Goal: Transaction & Acquisition: Purchase product/service

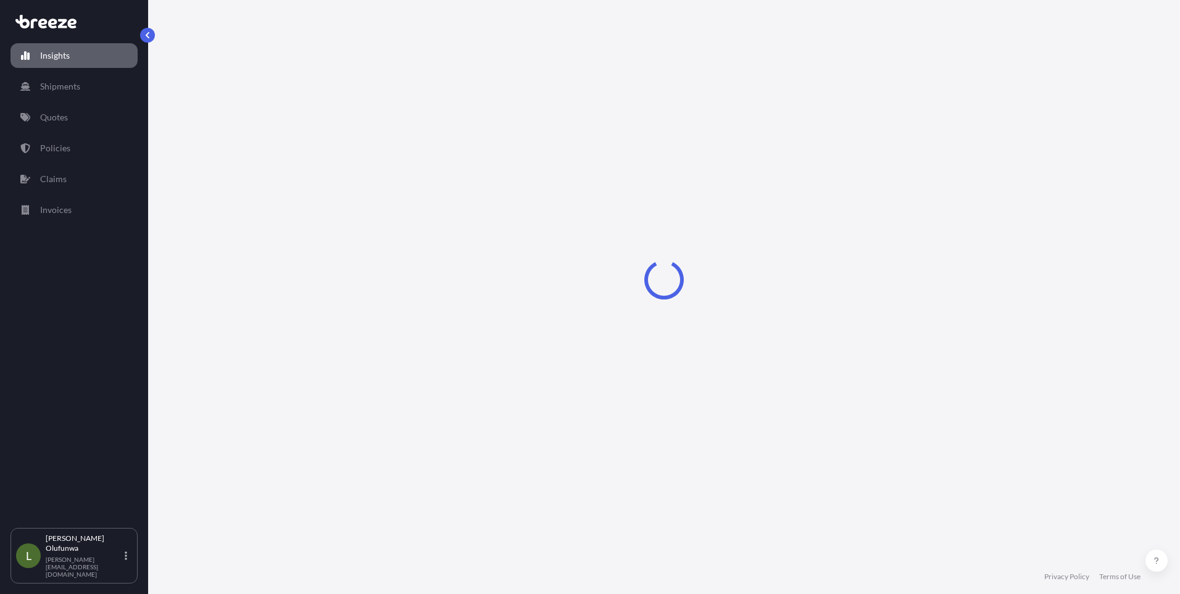
select select "2025"
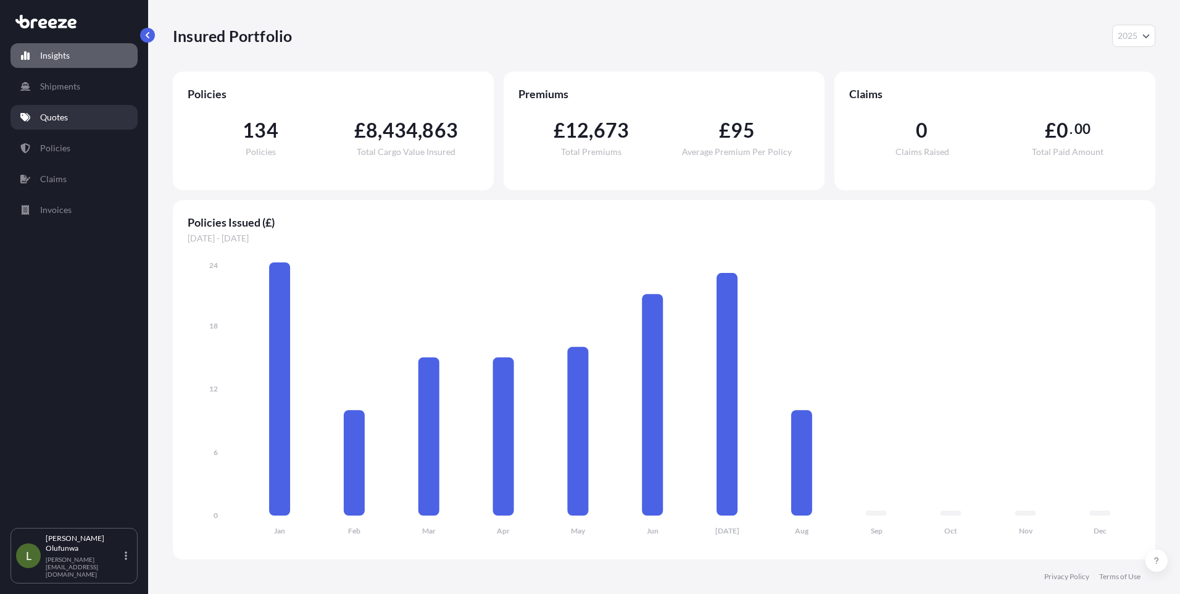
click at [57, 118] on p "Quotes" at bounding box center [54, 117] width 28 height 12
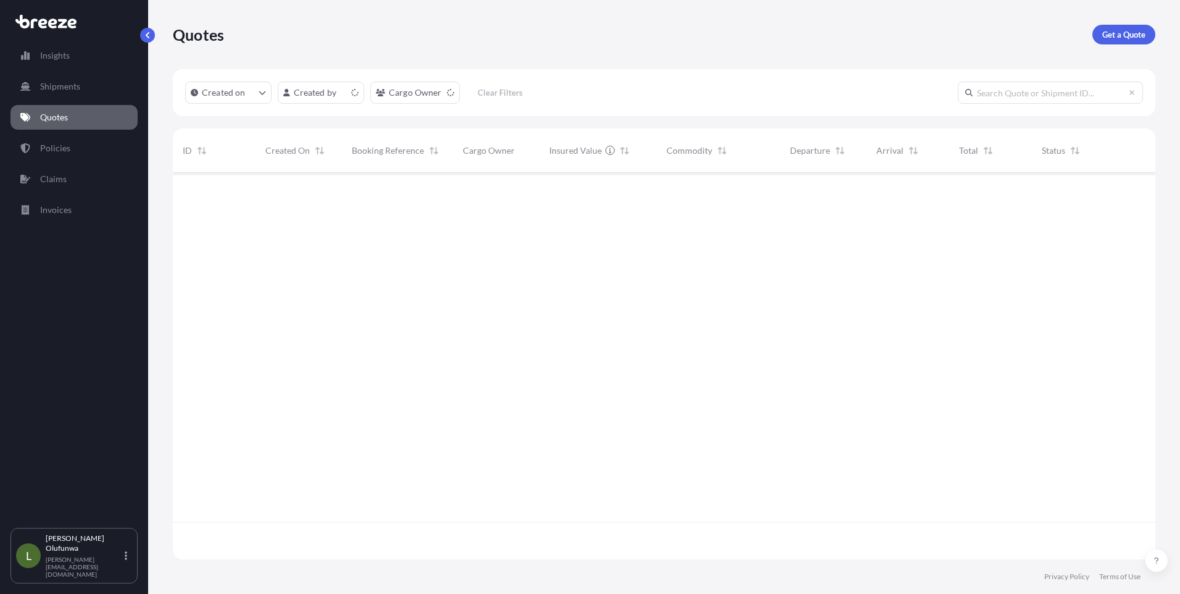
scroll to position [384, 973]
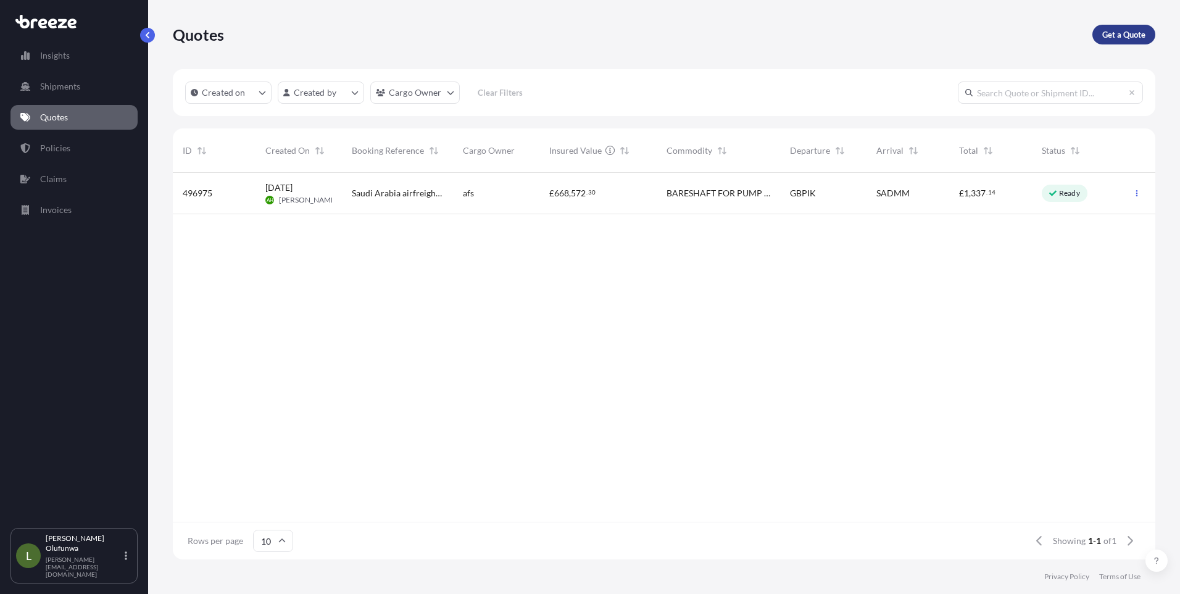
click at [1120, 34] on p "Get a Quote" at bounding box center [1123, 34] width 43 height 12
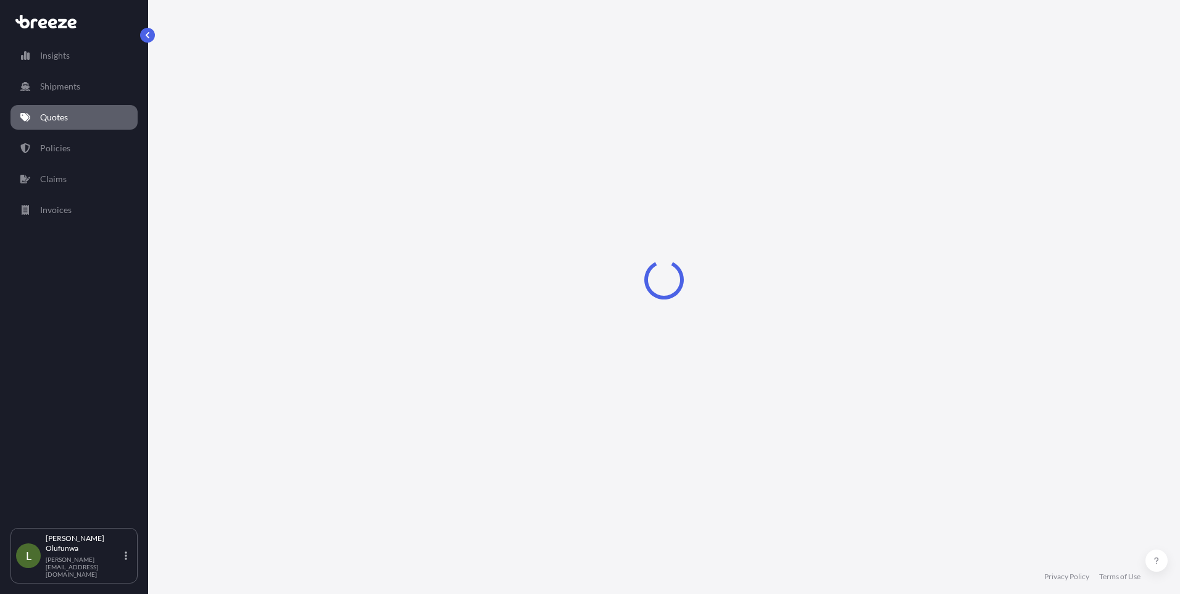
select select "Sea"
select select "1"
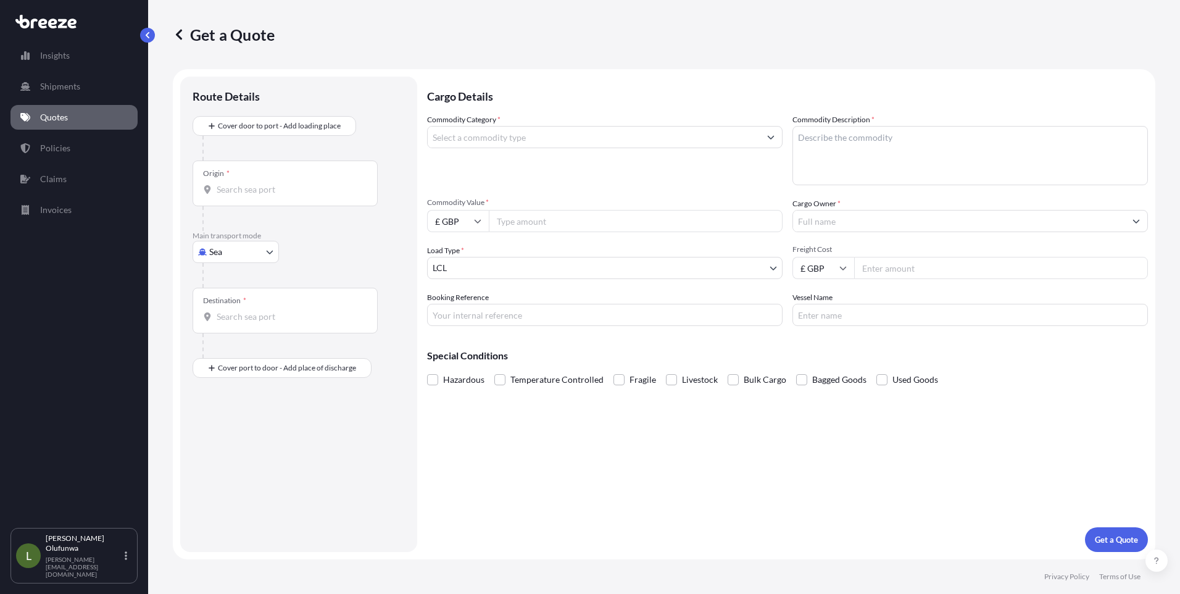
click at [272, 186] on input "Origin *" at bounding box center [290, 189] width 146 height 12
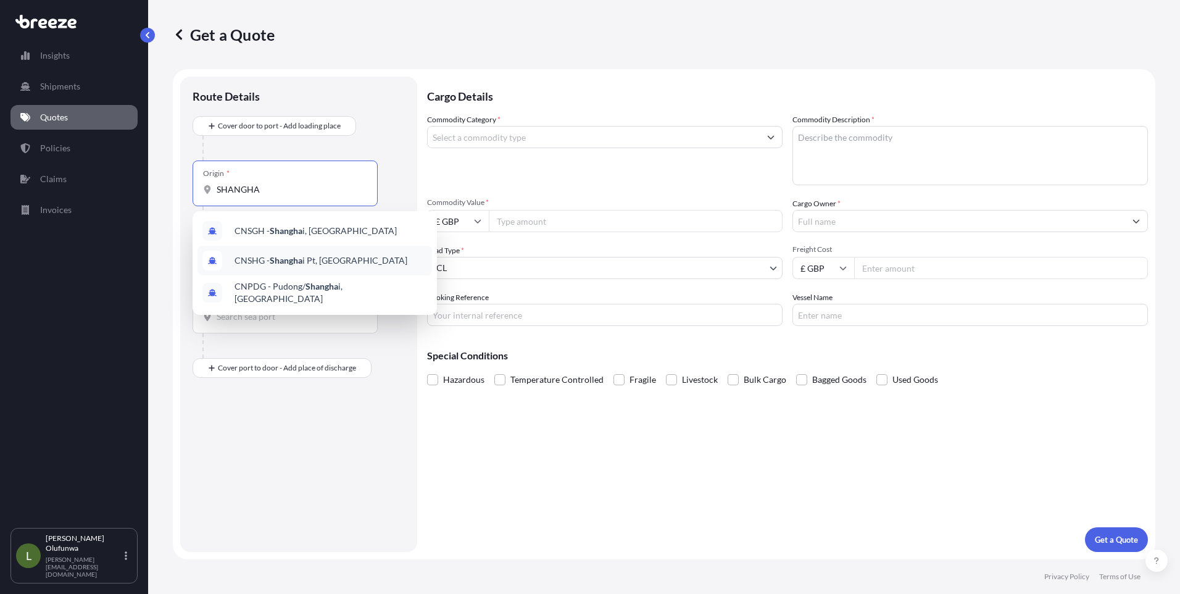
click at [283, 267] on div "CNSHG - Shangha i Pt, [GEOGRAPHIC_DATA]" at bounding box center [314, 261] width 235 height 30
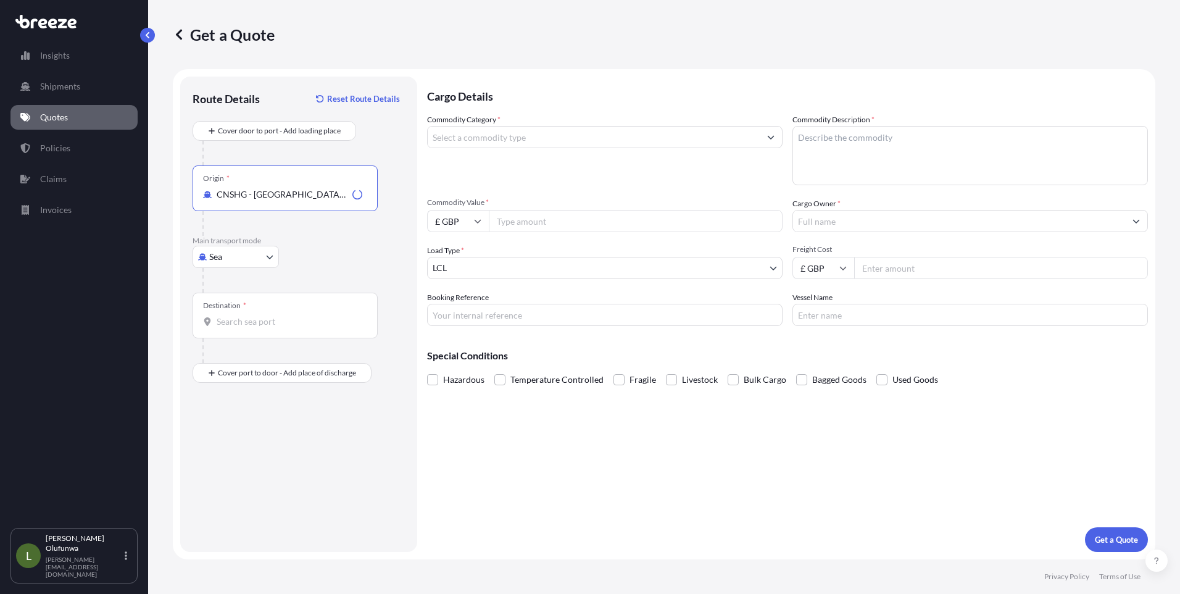
type input "CNSHG - [GEOGRAPHIC_DATA] Pt, [GEOGRAPHIC_DATA]"
click at [274, 320] on input "Destination *" at bounding box center [290, 321] width 146 height 12
click at [266, 364] on span "GBSOU - [GEOGRAPHIC_DATA], [GEOGRAPHIC_DATA]" at bounding box center [331, 365] width 193 height 25
type input "GBSOU - [GEOGRAPHIC_DATA], [GEOGRAPHIC_DATA]"
click at [515, 131] on input "Commodity Category *" at bounding box center [594, 137] width 332 height 22
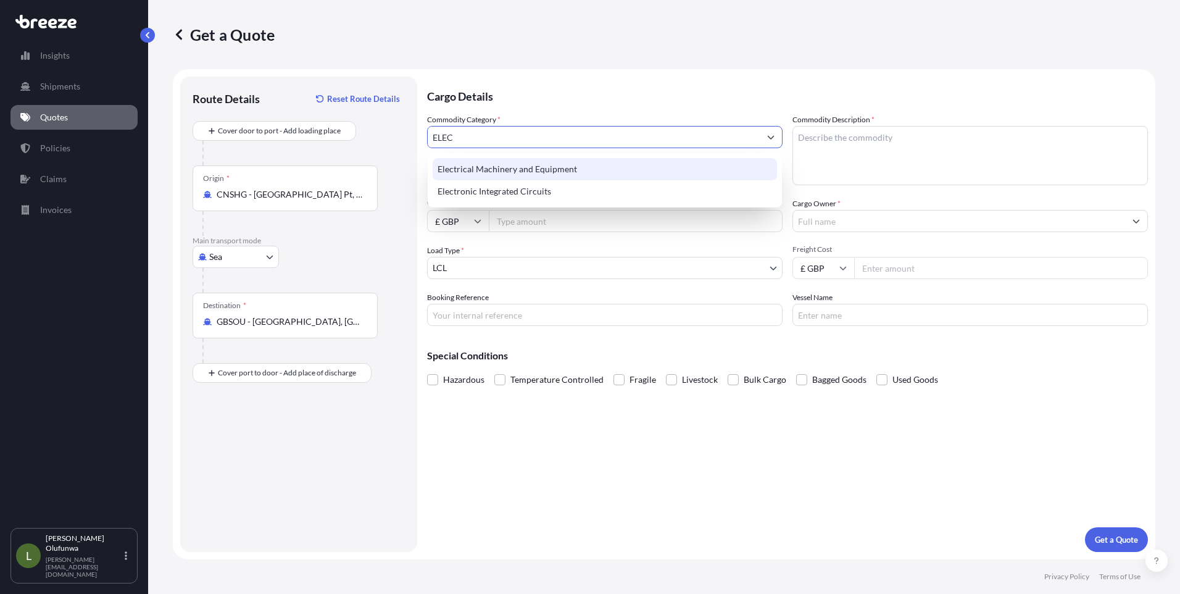
click at [510, 170] on div "Electrical Machinery and Equipment" at bounding box center [605, 169] width 344 height 22
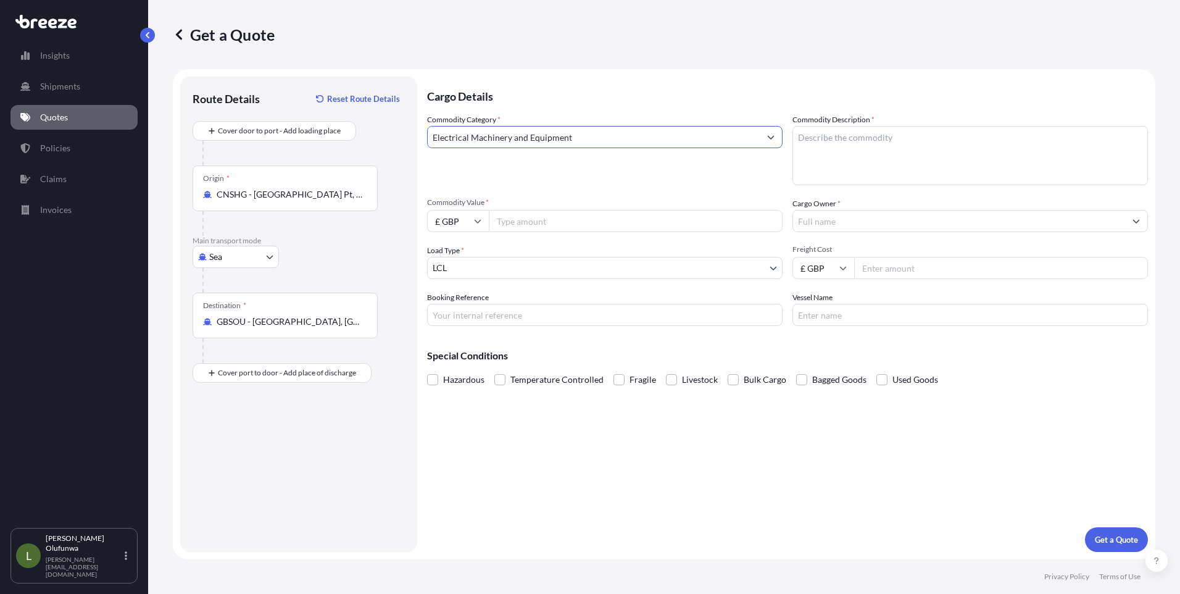
type input "Electrical Machinery and Equipment"
click at [843, 137] on textarea "Commodity Description *" at bounding box center [969, 155] width 355 height 59
click at [800, 137] on textarea "CHARGING CABLE" at bounding box center [969, 155] width 355 height 59
type textarea "EV CHARGING CABLE"
click at [655, 144] on input "Electrical Machinery and Equipment" at bounding box center [594, 137] width 332 height 22
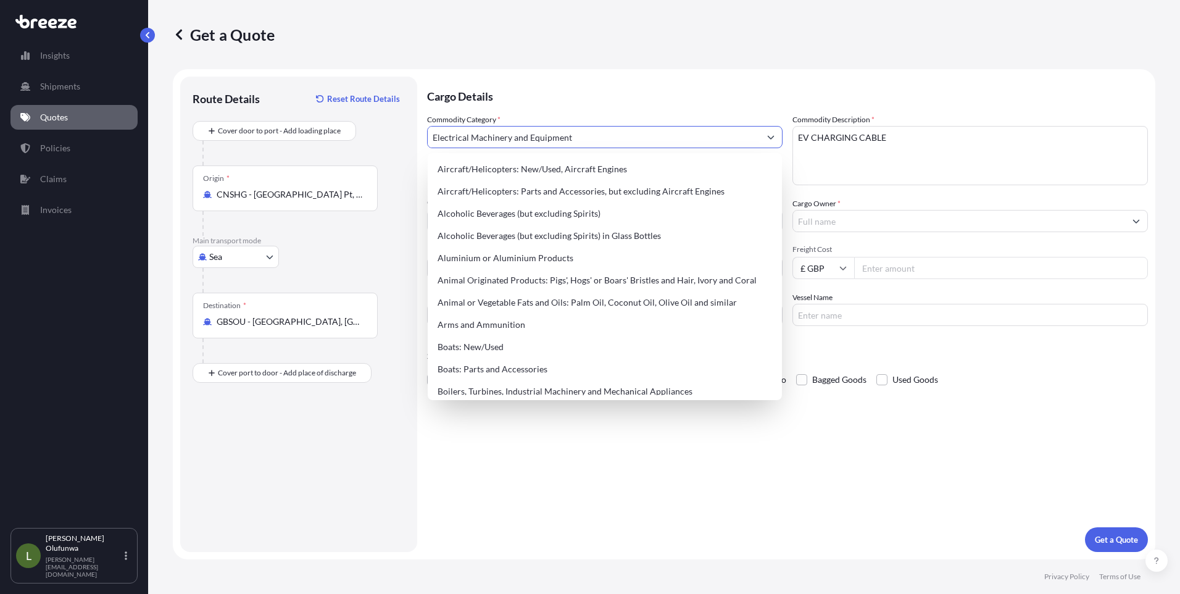
drag, startPoint x: 539, startPoint y: 146, endPoint x: 339, endPoint y: 138, distance: 200.1
click at [339, 138] on form "Route Details Reset Route Details Cover door to port - Add loading place Place …" at bounding box center [664, 314] width 983 height 490
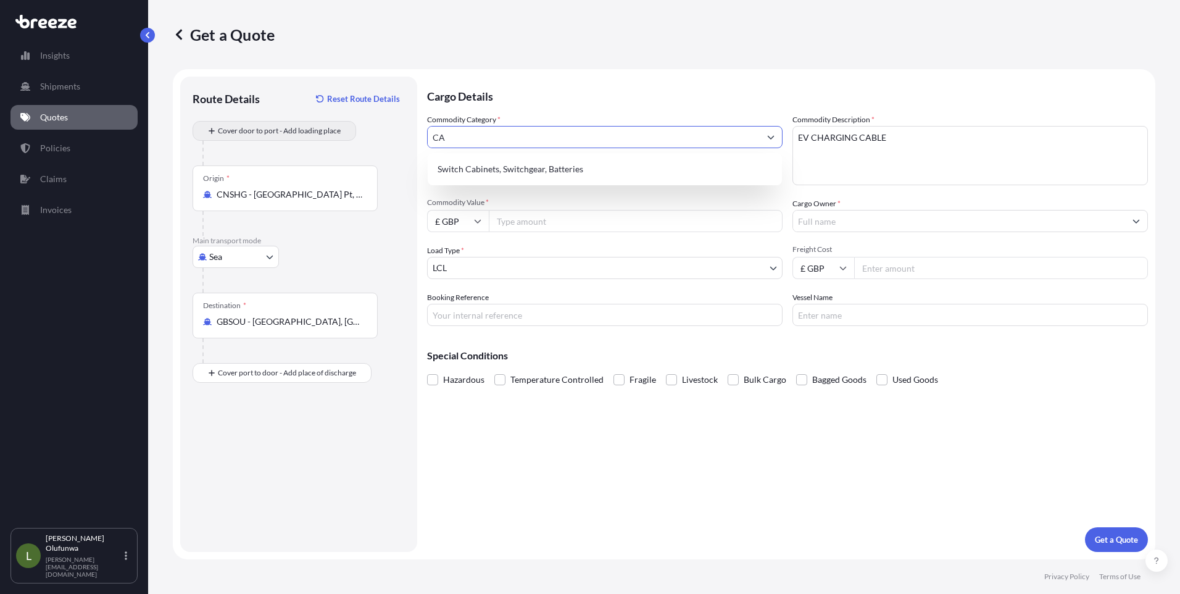
type input "C"
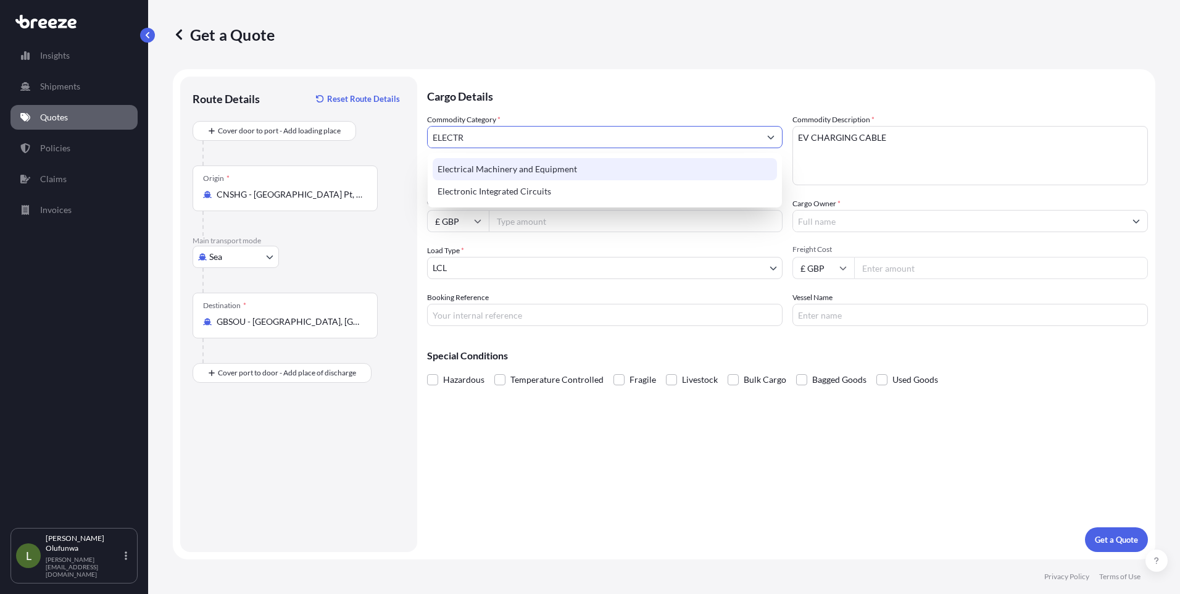
click at [539, 167] on div "Electrical Machinery and Equipment" at bounding box center [605, 169] width 344 height 22
type input "Electrical Machinery and Equipment"
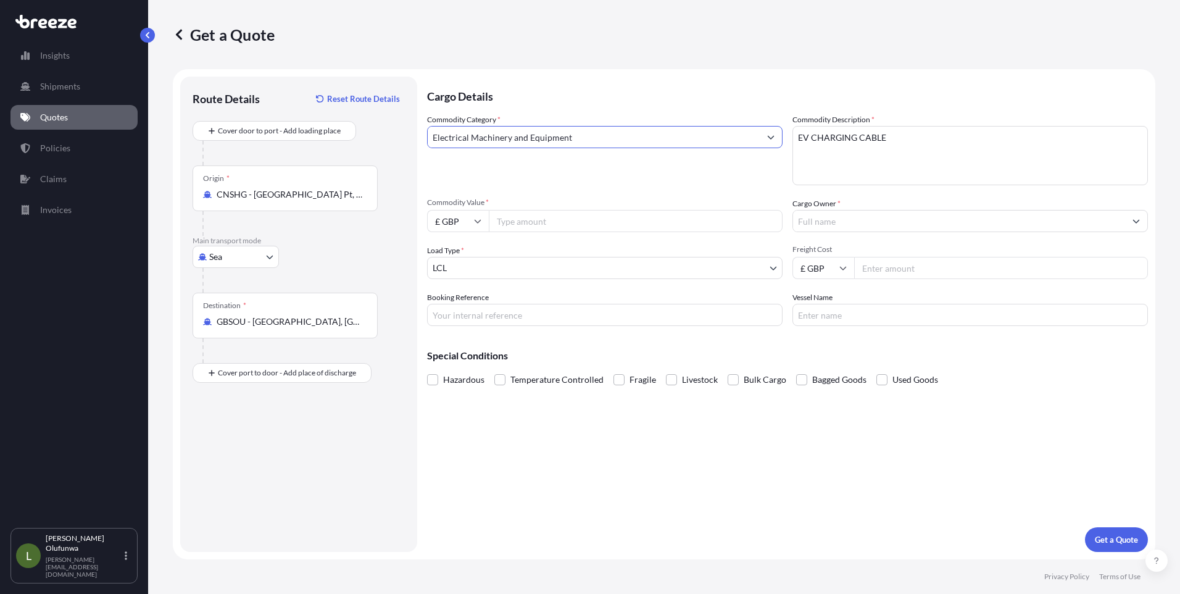
click at [480, 225] on input "£ GBP" at bounding box center [458, 221] width 62 height 22
click at [455, 306] on div "$ USD" at bounding box center [458, 306] width 52 height 23
type input "$ USD"
click at [826, 268] on input "£ GBP" at bounding box center [823, 268] width 62 height 22
click at [815, 351] on div "$ USD" at bounding box center [823, 353] width 52 height 23
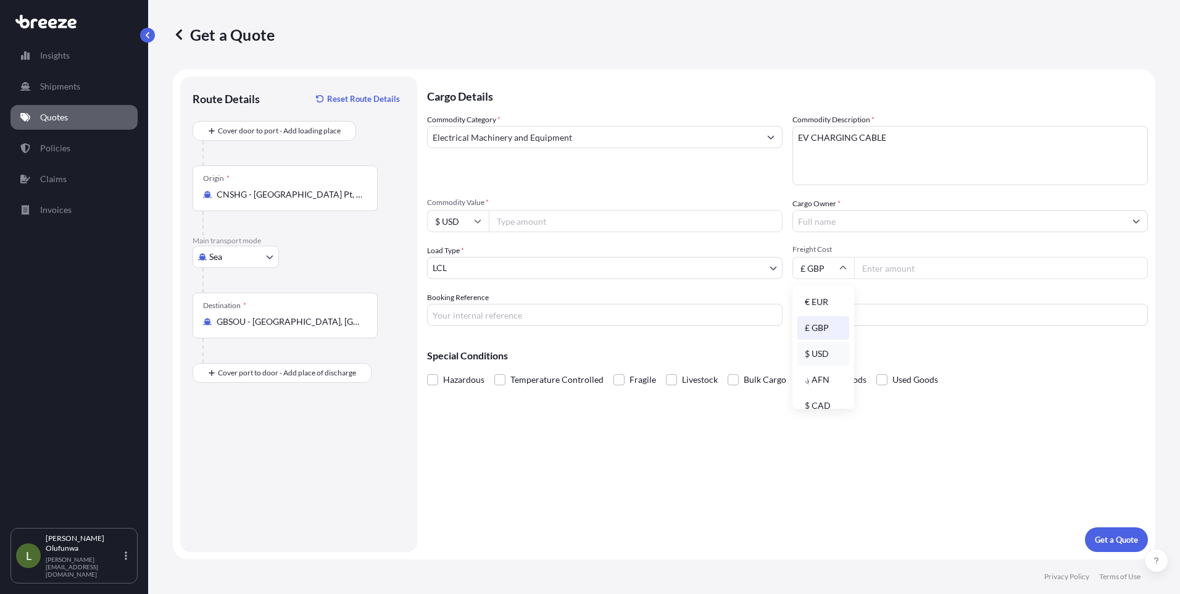
type input "$ USD"
click at [548, 226] on input "Commodity Value *" at bounding box center [636, 221] width 294 height 22
paste input "243500"
type input "243500"
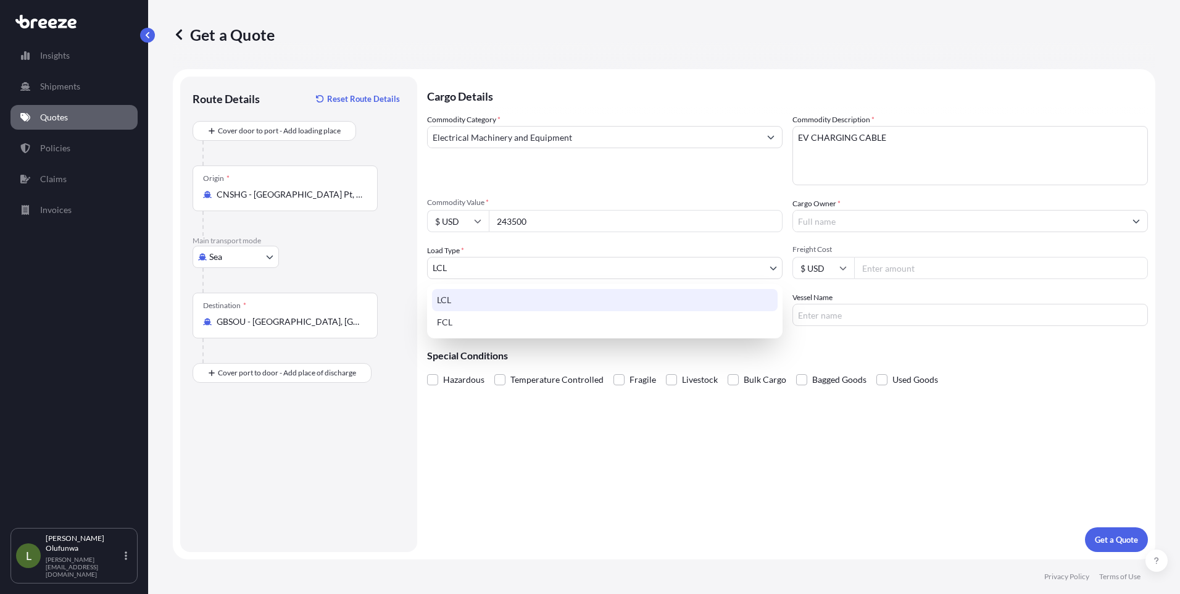
click at [522, 276] on body "Insights Shipments Quotes Policies Claims Invoices L [PERSON_NAME] Olufunwa [PE…" at bounding box center [590, 297] width 1180 height 594
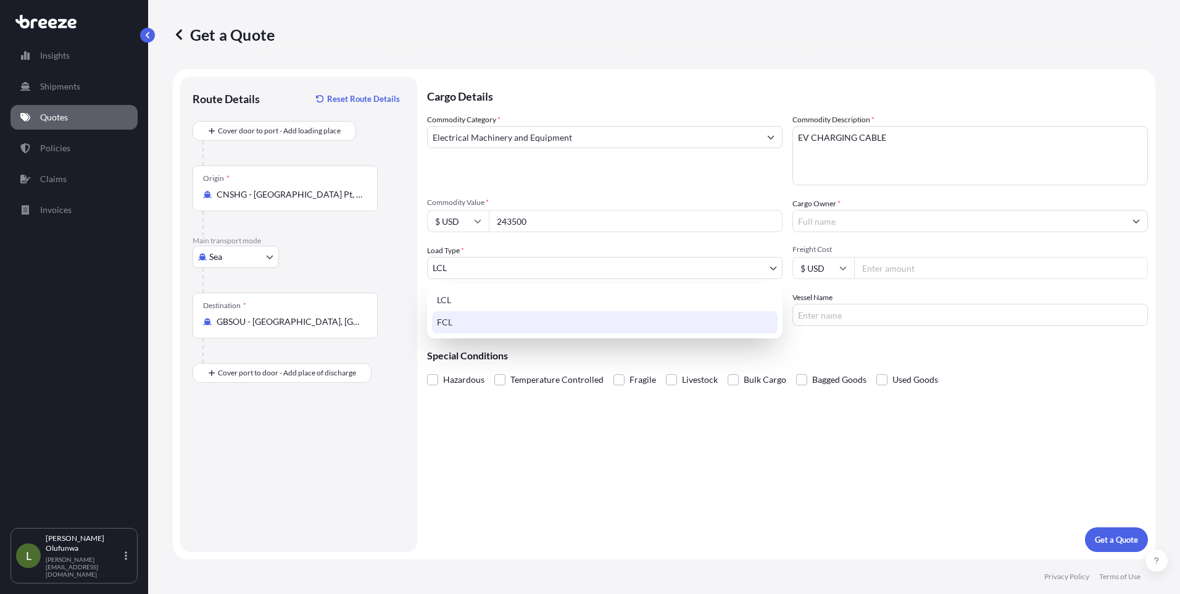
click at [446, 331] on div "FCL" at bounding box center [605, 322] width 346 height 22
select select "2"
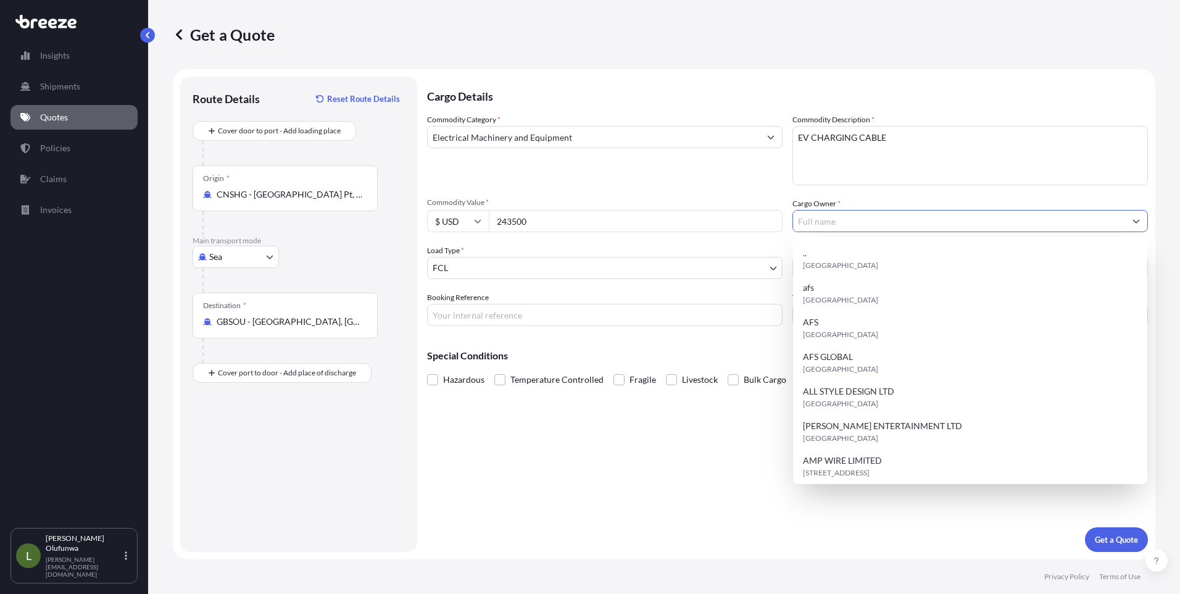
click at [832, 226] on input "Cargo Owner *" at bounding box center [959, 221] width 332 height 22
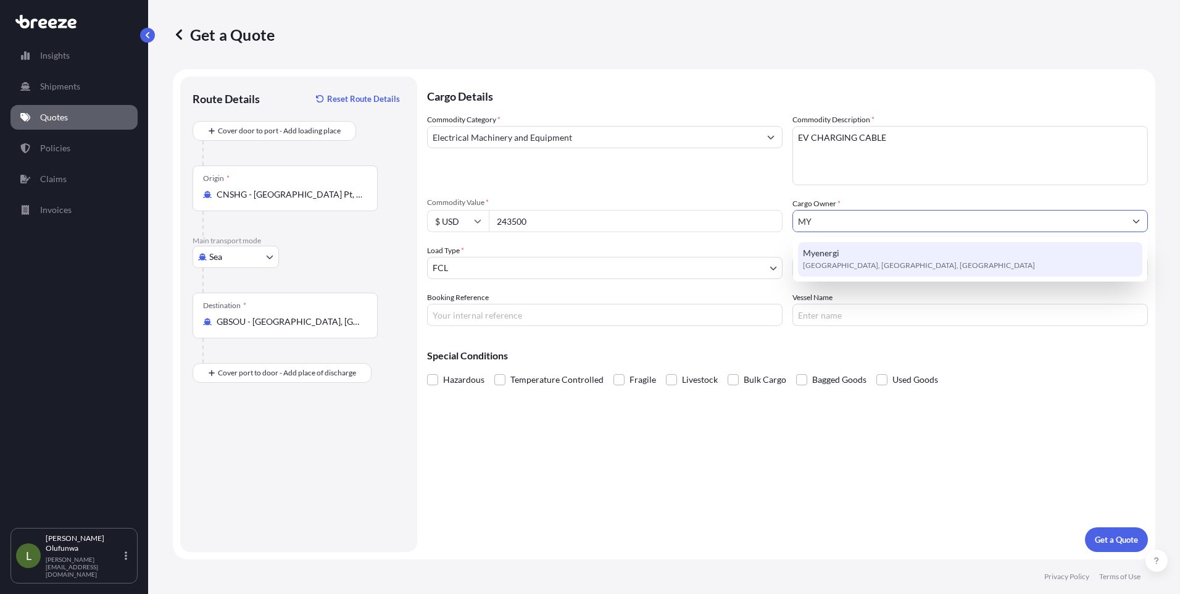
click at [828, 262] on span "[GEOGRAPHIC_DATA], [GEOGRAPHIC_DATA], [GEOGRAPHIC_DATA]" at bounding box center [919, 265] width 232 height 12
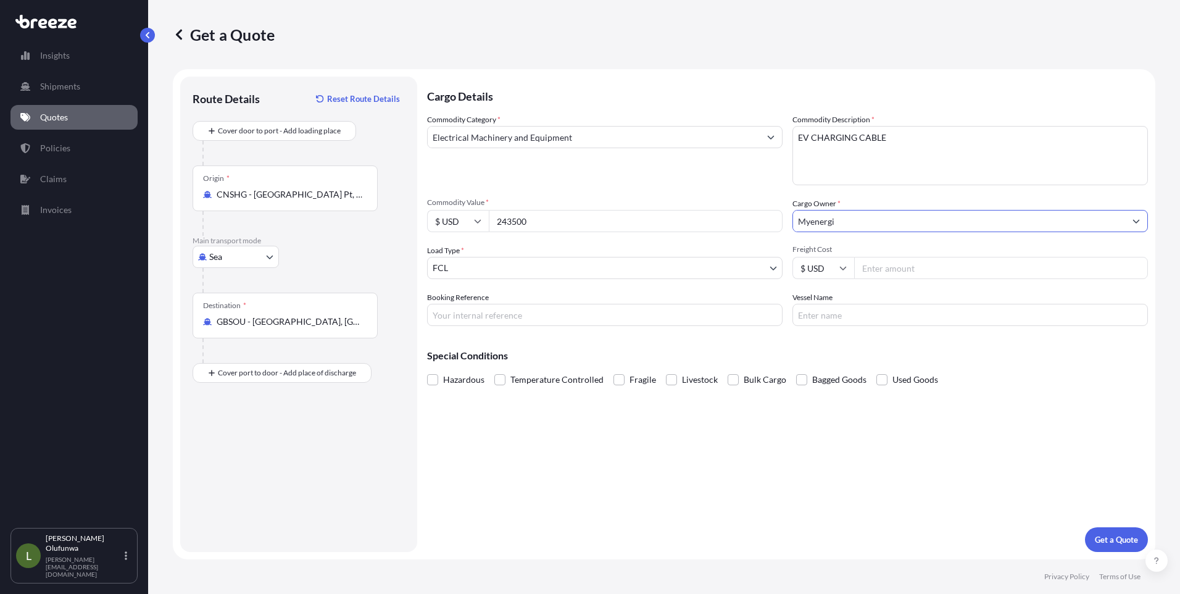
type input "Myenergi"
click at [889, 268] on input "Freight Cost" at bounding box center [1001, 268] width 294 height 22
click at [895, 274] on input "Freight Cost" at bounding box center [1001, 268] width 294 height 22
paste input "4698"
type input "4698"
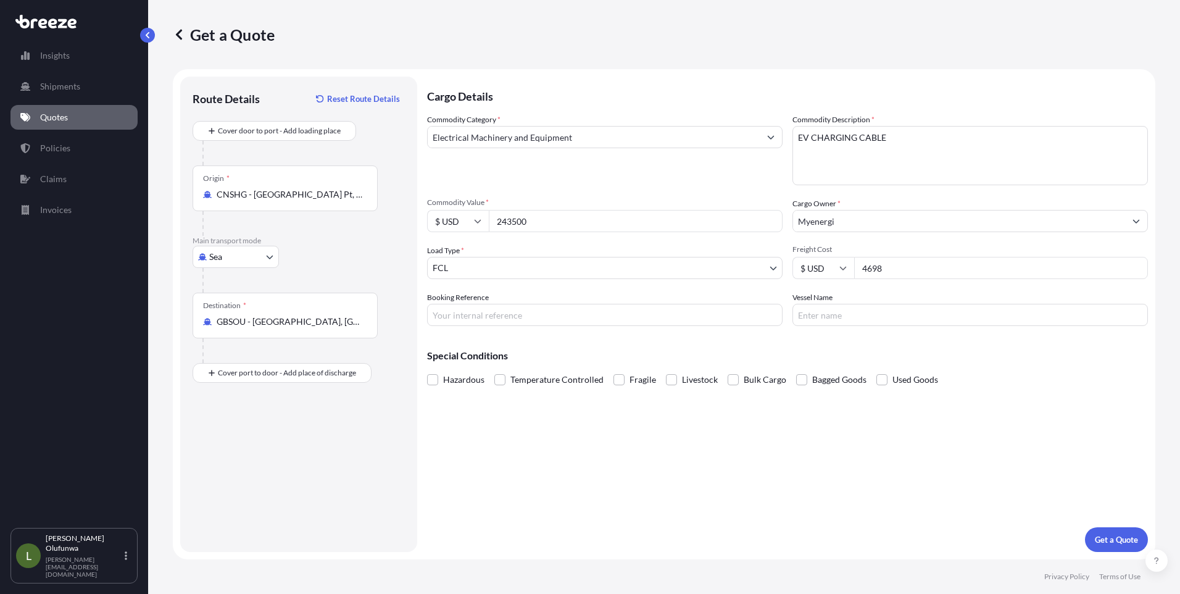
click at [486, 317] on input "Booking Reference" at bounding box center [604, 315] width 355 height 22
type input "AI19267"
click at [869, 317] on input "Vessel Name" at bounding box center [969, 315] width 355 height 22
click at [897, 308] on input "Vessel Name" at bounding box center [969, 315] width 355 height 22
paste input "YM TUTORIAL"
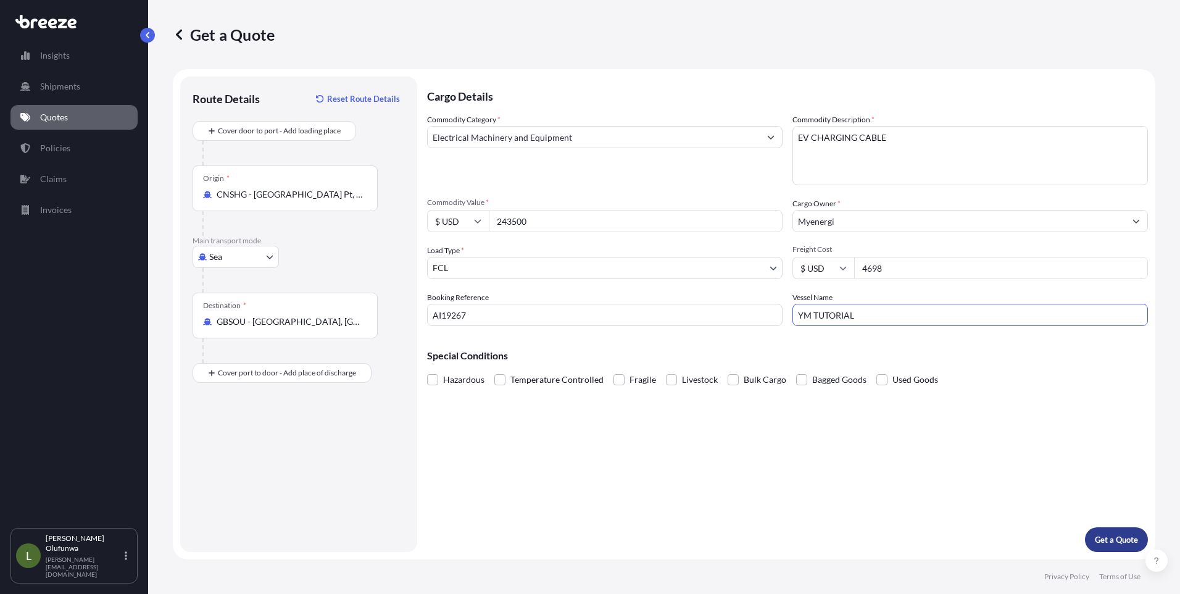
type input "YM TUTORIAL"
click at [1111, 539] on p "Get a Quote" at bounding box center [1116, 539] width 43 height 12
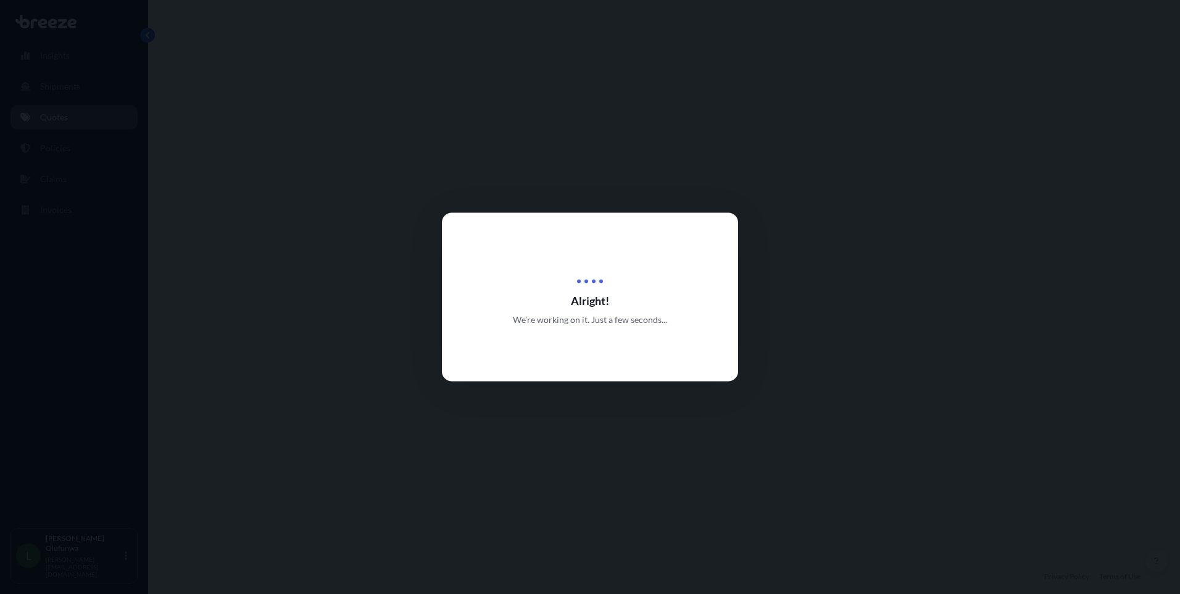
select select "Sea"
select select "2"
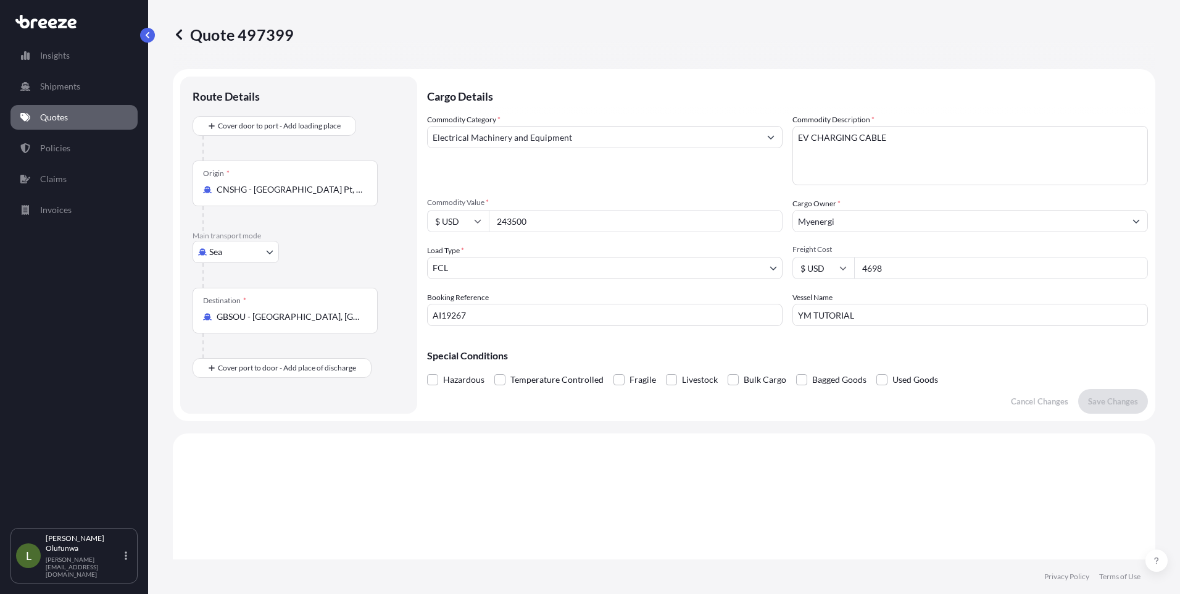
click at [549, 222] on input "243500" at bounding box center [636, 221] width 294 height 22
type input "243500.00"
click at [933, 265] on input "4698" at bounding box center [1001, 268] width 294 height 22
type input "4698.00"
click at [1095, 397] on p "Save Changes" at bounding box center [1113, 401] width 50 height 12
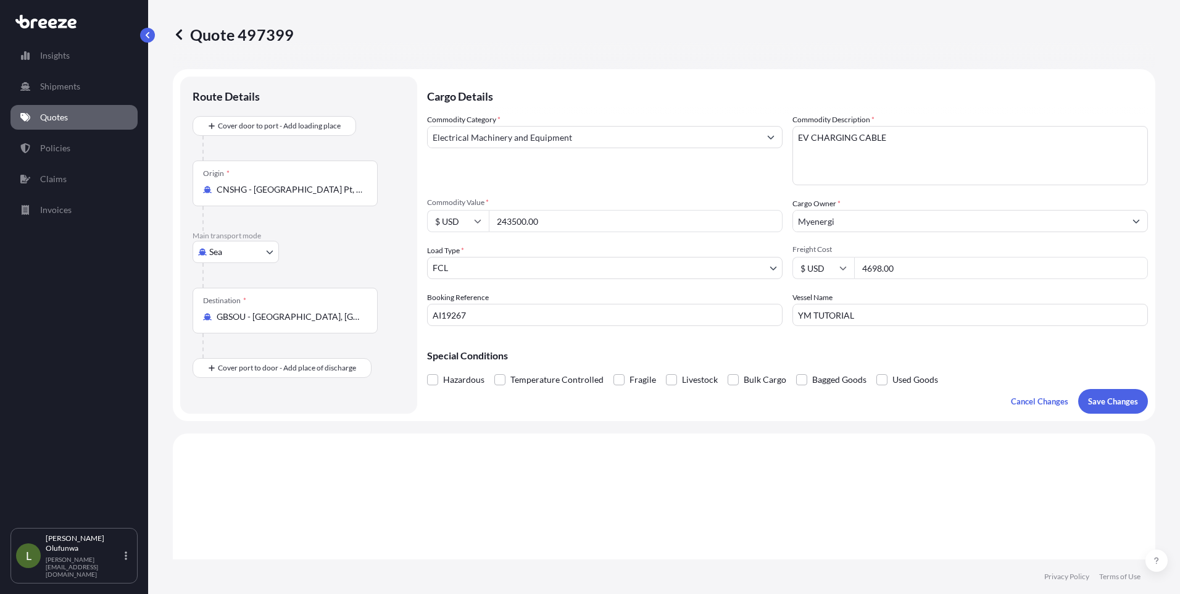
scroll to position [372, 0]
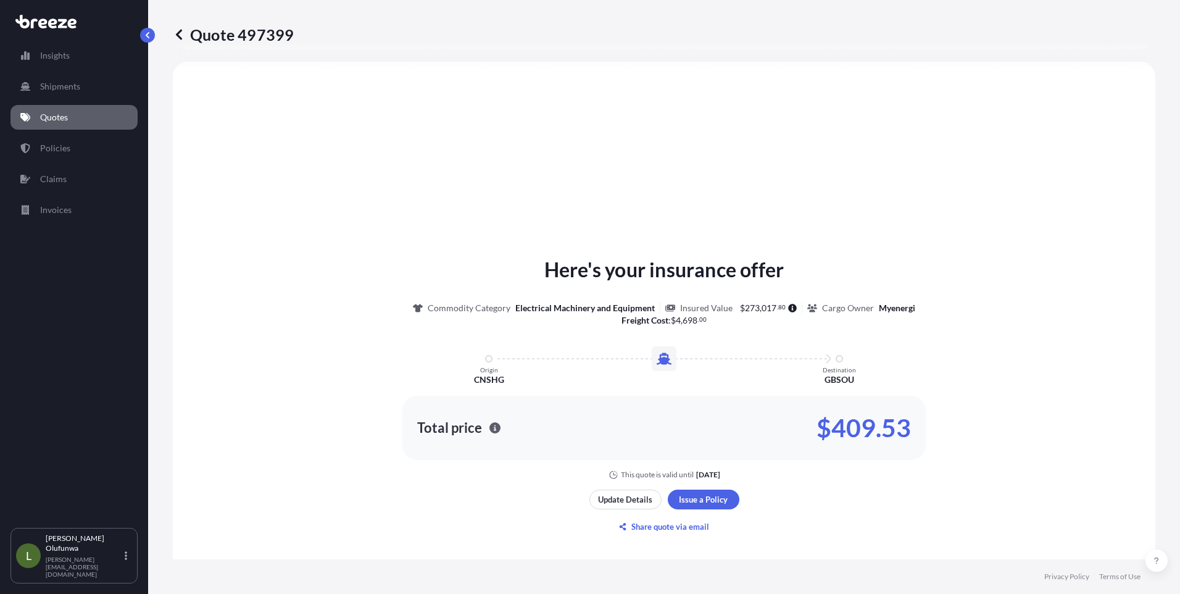
select select "Sea"
select select "2"
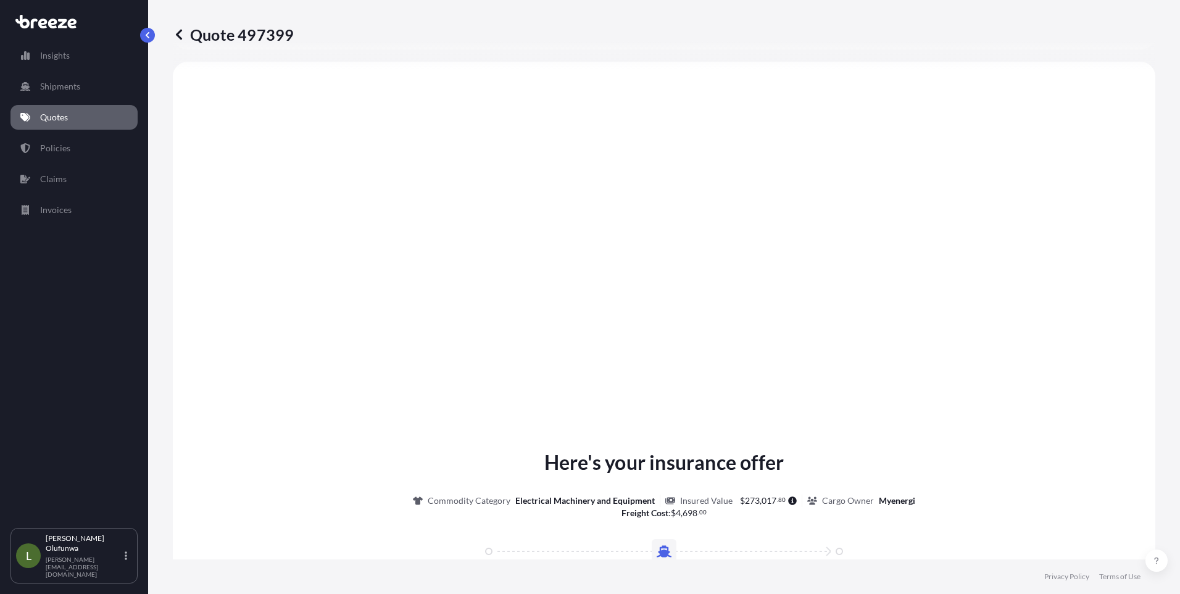
scroll to position [1365, 0]
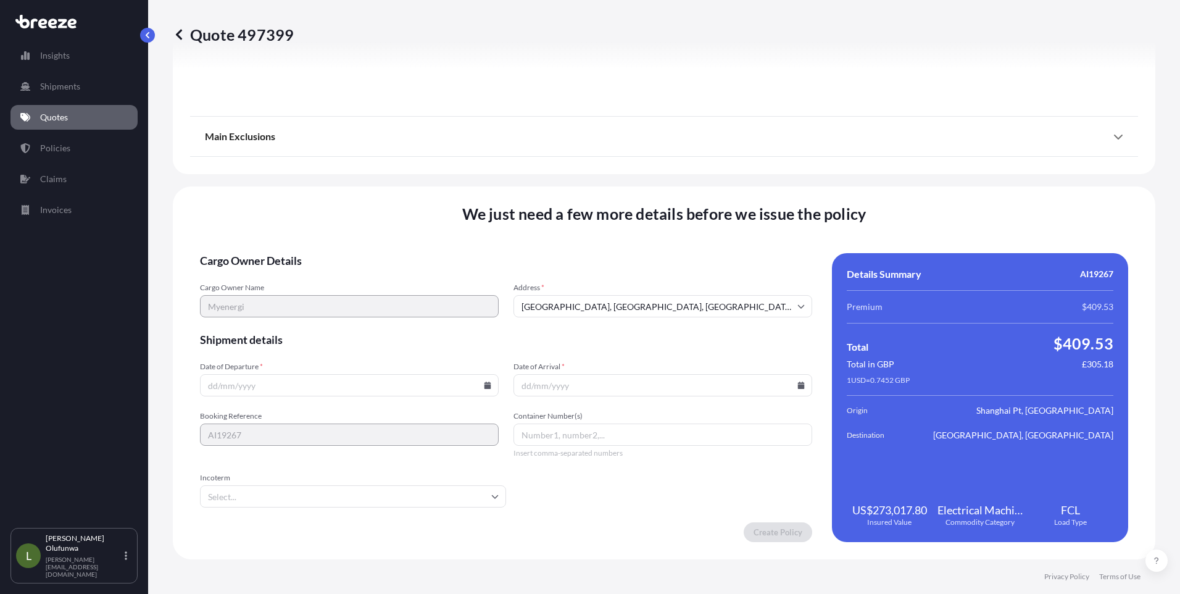
click at [484, 388] on icon at bounding box center [487, 384] width 7 height 7
click at [290, 250] on button "5" at bounding box center [291, 252] width 20 height 20
type input "[DATE]"
click at [798, 383] on icon at bounding box center [801, 384] width 7 height 7
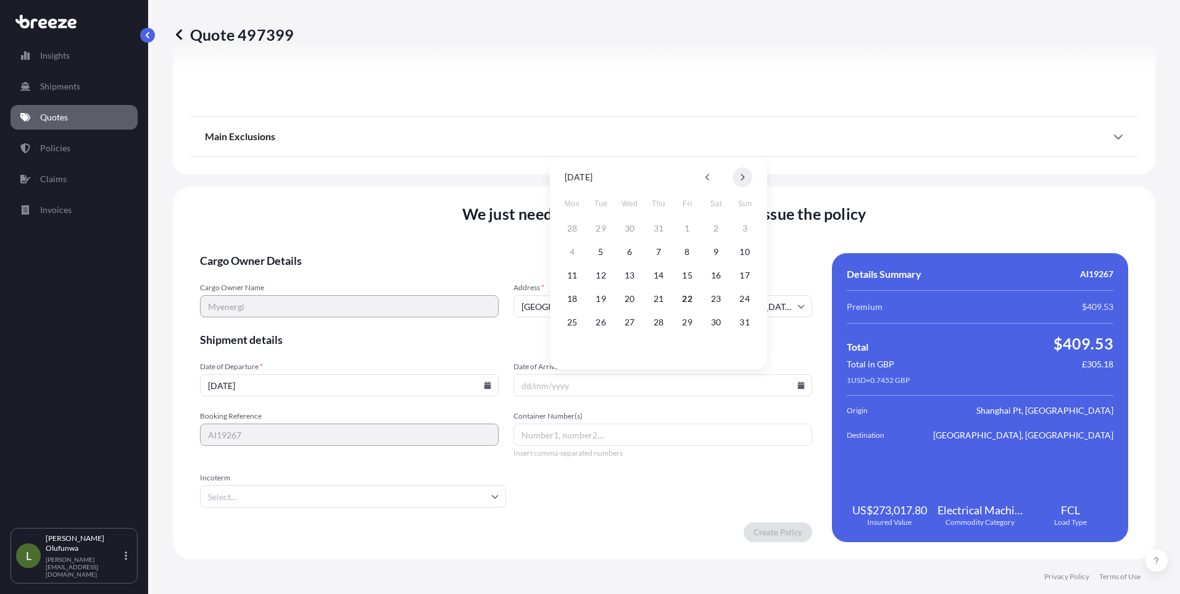
click at [740, 174] on icon at bounding box center [742, 176] width 5 height 7
click at [746, 299] on button "28" at bounding box center [745, 299] width 20 height 20
type input "[DATE]"
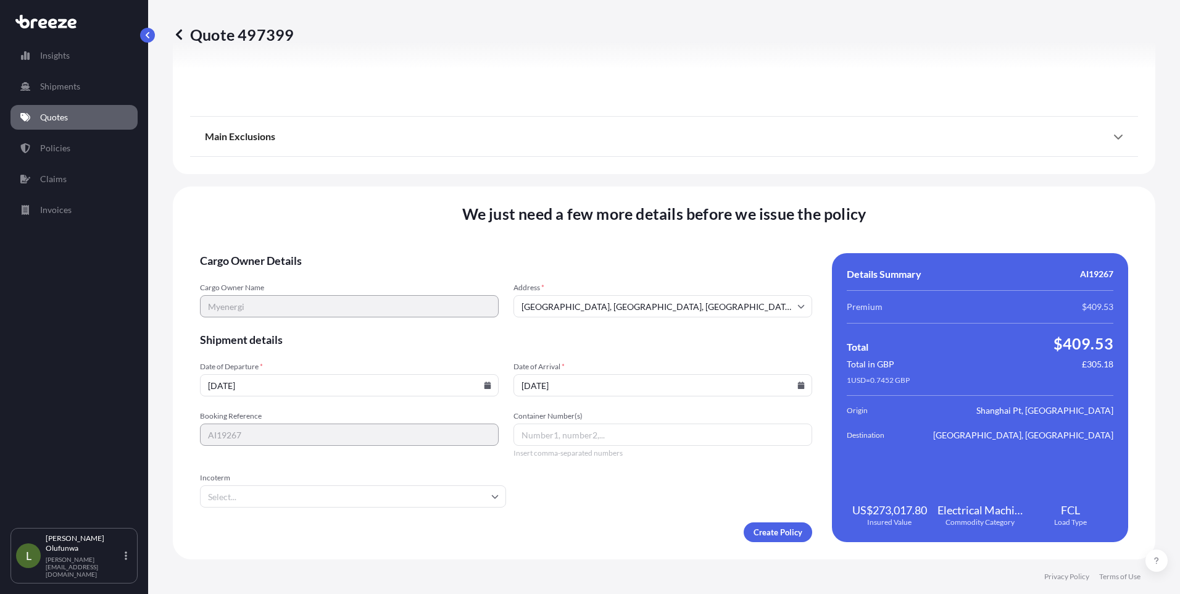
click at [568, 426] on input "Container Number(s)" at bounding box center [662, 434] width 299 height 22
click at [563, 423] on input "Container Number(s)" at bounding box center [662, 434] width 299 height 22
paste input "HMMU7028910"
type input "HMMU7028910"
click at [232, 498] on input "Incoterm" at bounding box center [353, 496] width 306 height 22
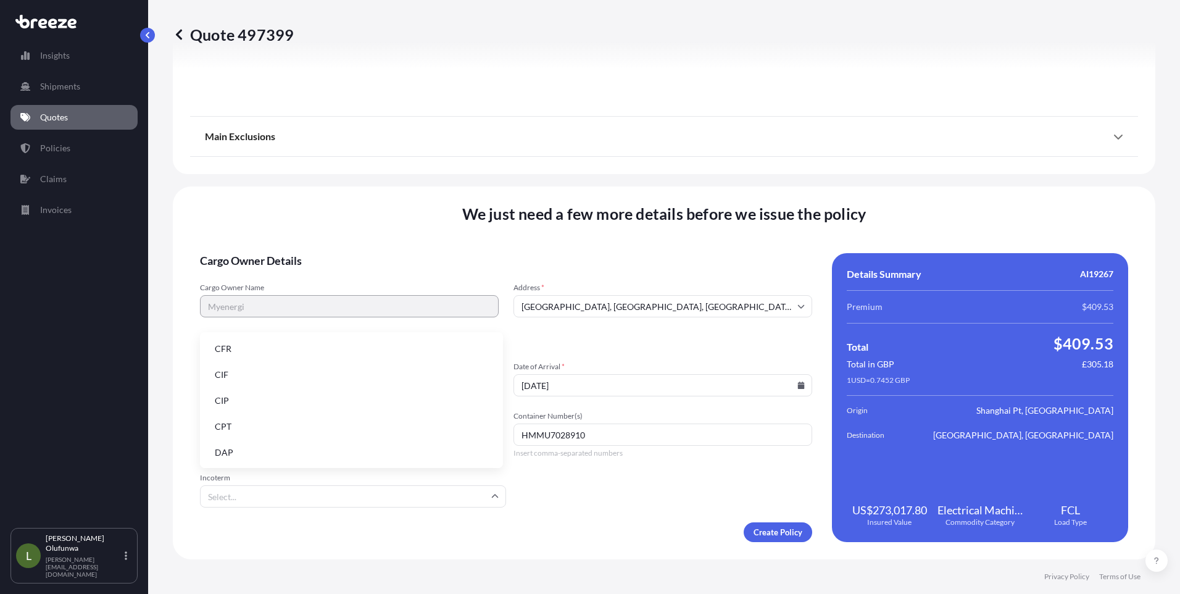
scroll to position [157, 0]
click at [226, 375] on li "EXW" at bounding box center [351, 373] width 293 height 23
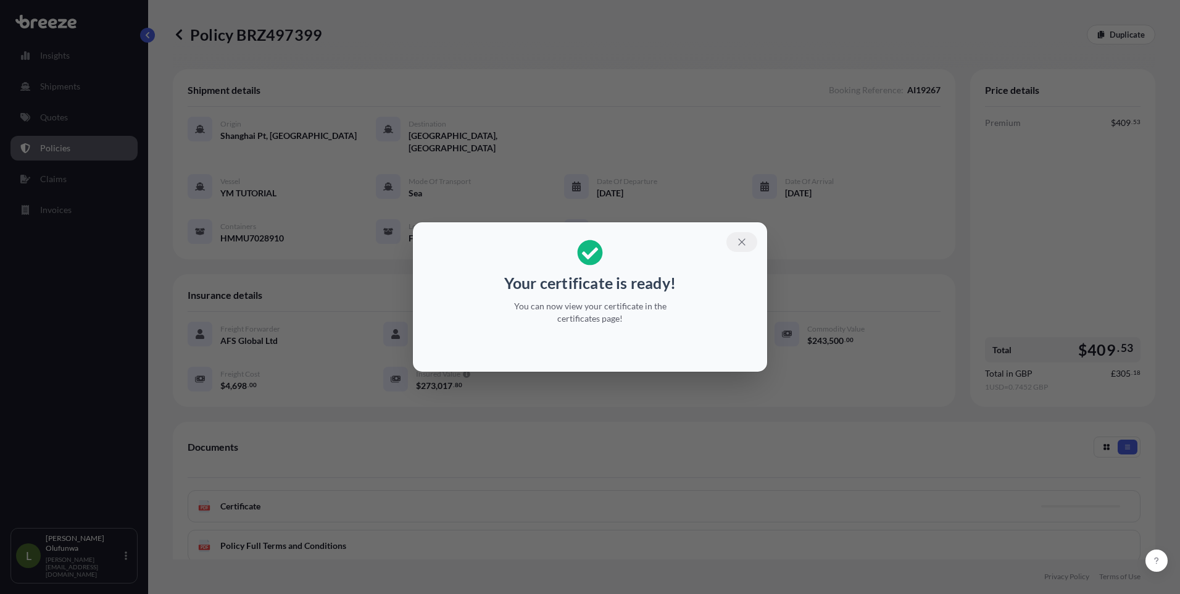
click at [742, 239] on icon "button" at bounding box center [741, 241] width 11 height 11
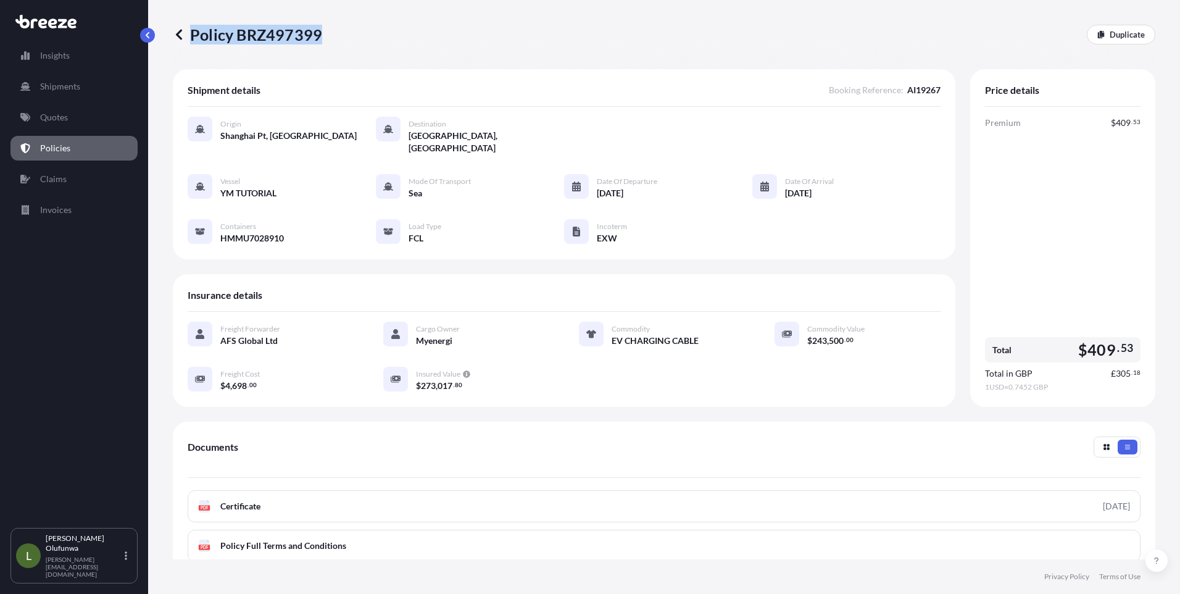
drag, startPoint x: 341, startPoint y: 34, endPoint x: 317, endPoint y: 33, distance: 24.1
click at [317, 33] on div "Policy BRZ497399 Duplicate" at bounding box center [664, 35] width 983 height 20
drag, startPoint x: 317, startPoint y: 33, endPoint x: 309, endPoint y: 34, distance: 7.4
copy p "Policy BRZ497399"
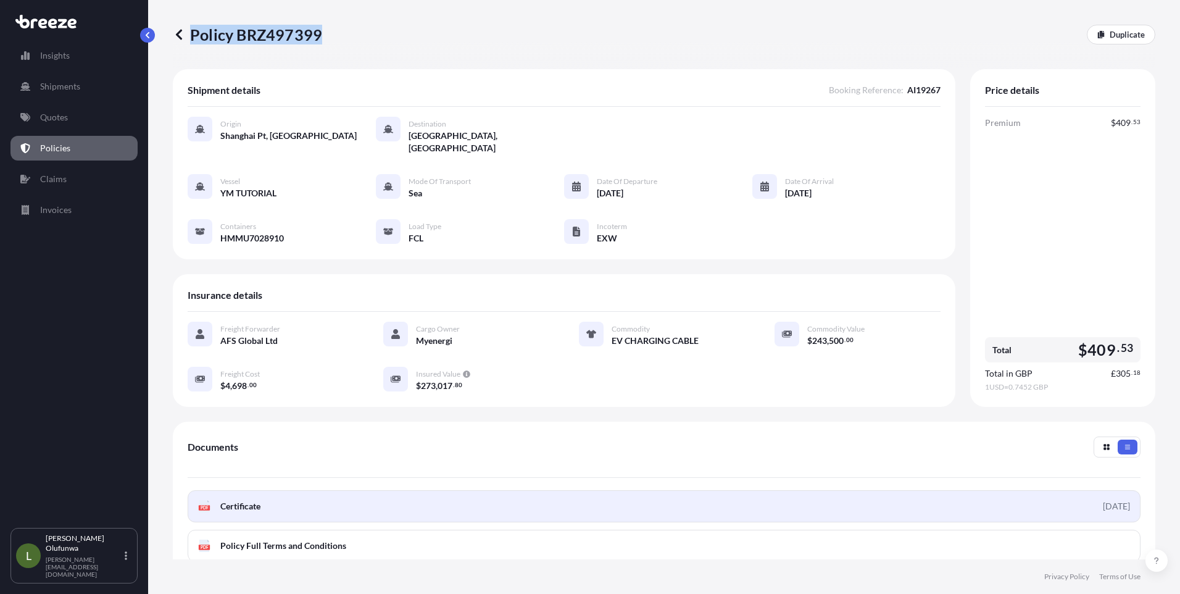
click at [310, 499] on link "PDF Certificate [DATE]" at bounding box center [664, 506] width 953 height 32
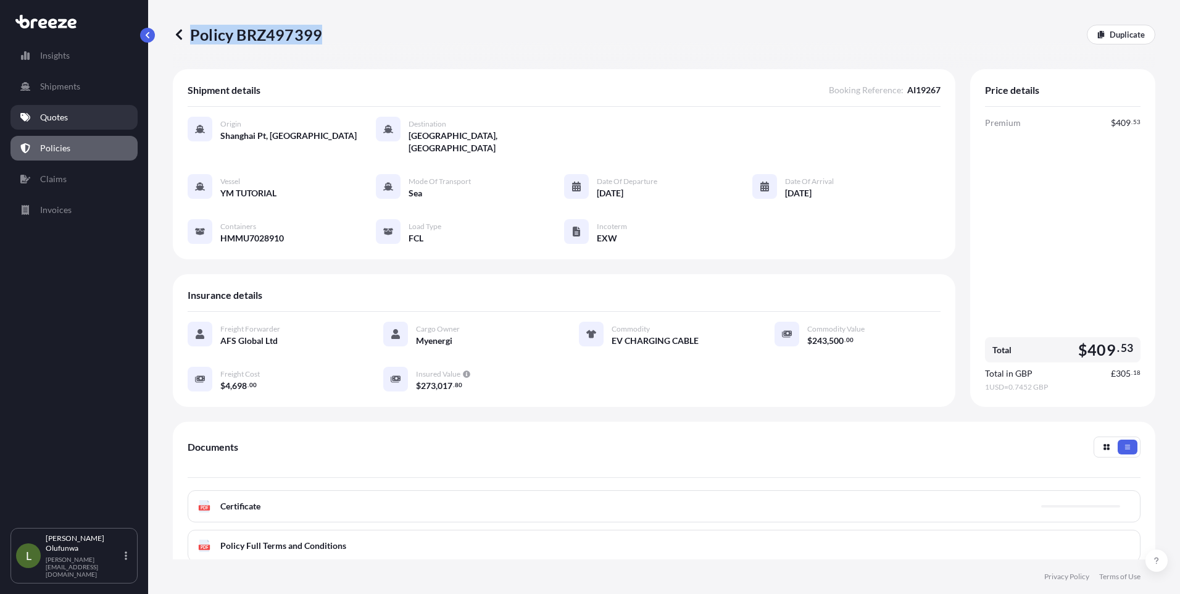
click at [59, 119] on p "Quotes" at bounding box center [54, 117] width 28 height 12
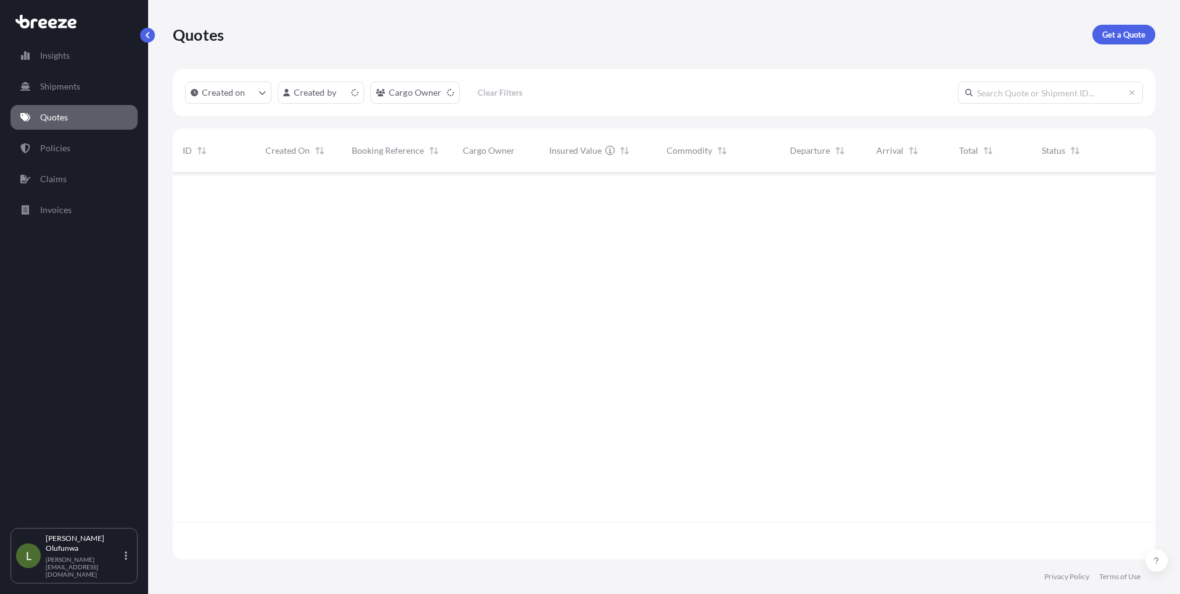
scroll to position [384, 973]
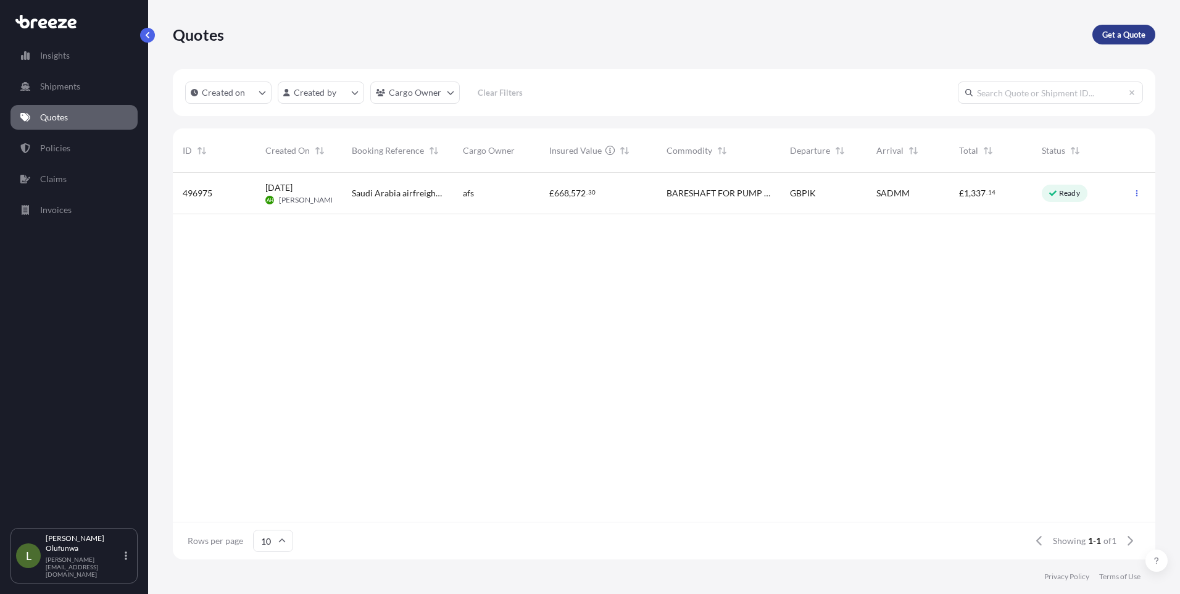
click at [1117, 35] on p "Get a Quote" at bounding box center [1123, 34] width 43 height 12
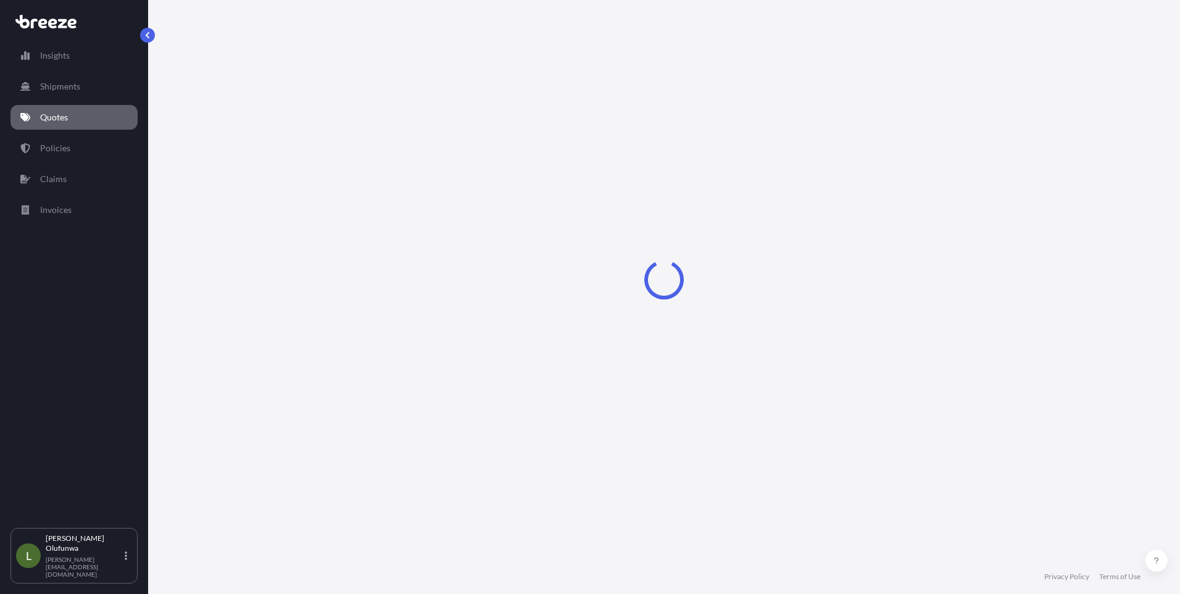
select select "Sea"
select select "1"
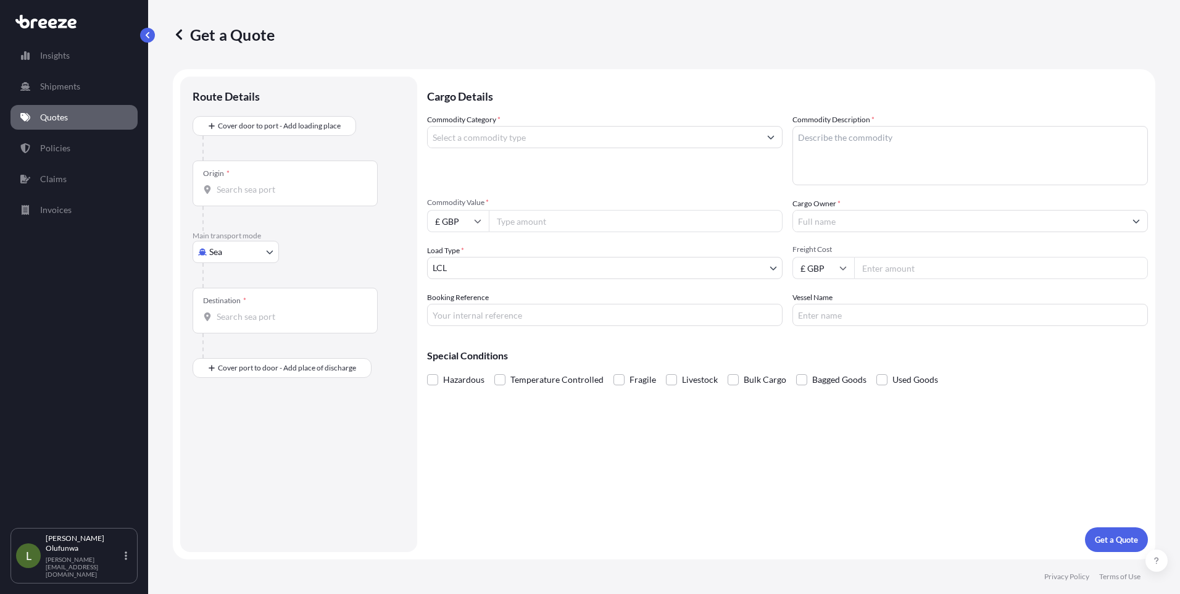
click at [273, 183] on input "Origin *" at bounding box center [290, 189] width 146 height 12
click at [239, 188] on input "Origin * Please select an origin" at bounding box center [290, 189] width 146 height 12
click at [298, 239] on div "CNYTN - Yantian Pt, [GEOGRAPHIC_DATA]" at bounding box center [314, 231] width 235 height 30
type input "CNYTN - Yantian Pt, [GEOGRAPHIC_DATA]"
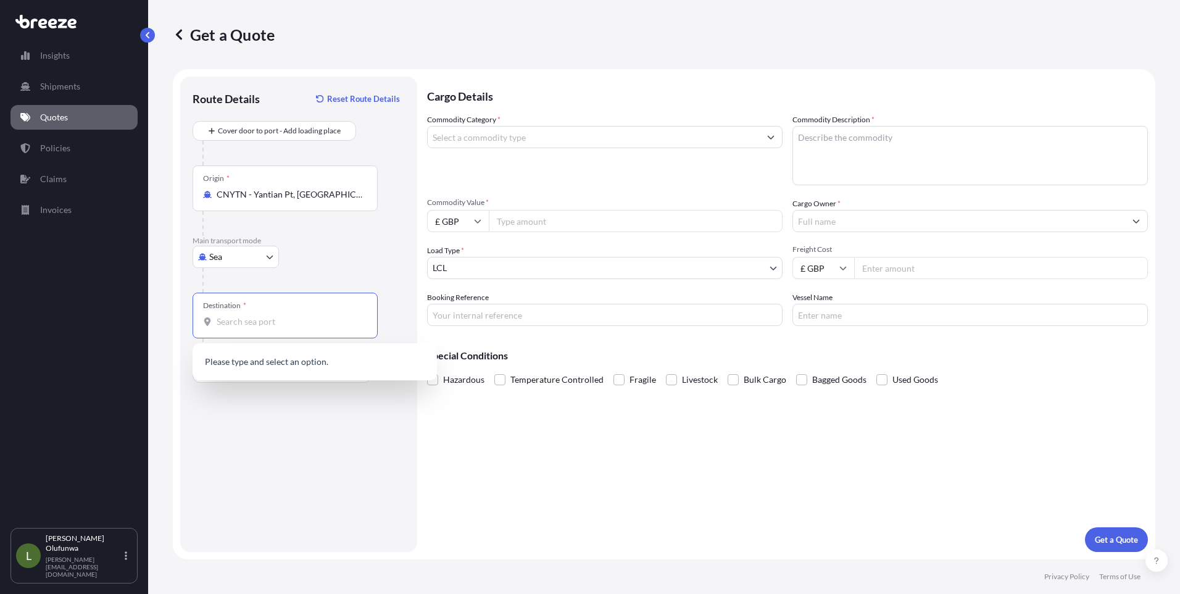
click at [275, 323] on input "Destination *" at bounding box center [290, 321] width 146 height 12
click at [277, 362] on span "GBFXT - Felixstowe, [GEOGRAPHIC_DATA]" at bounding box center [318, 363] width 166 height 12
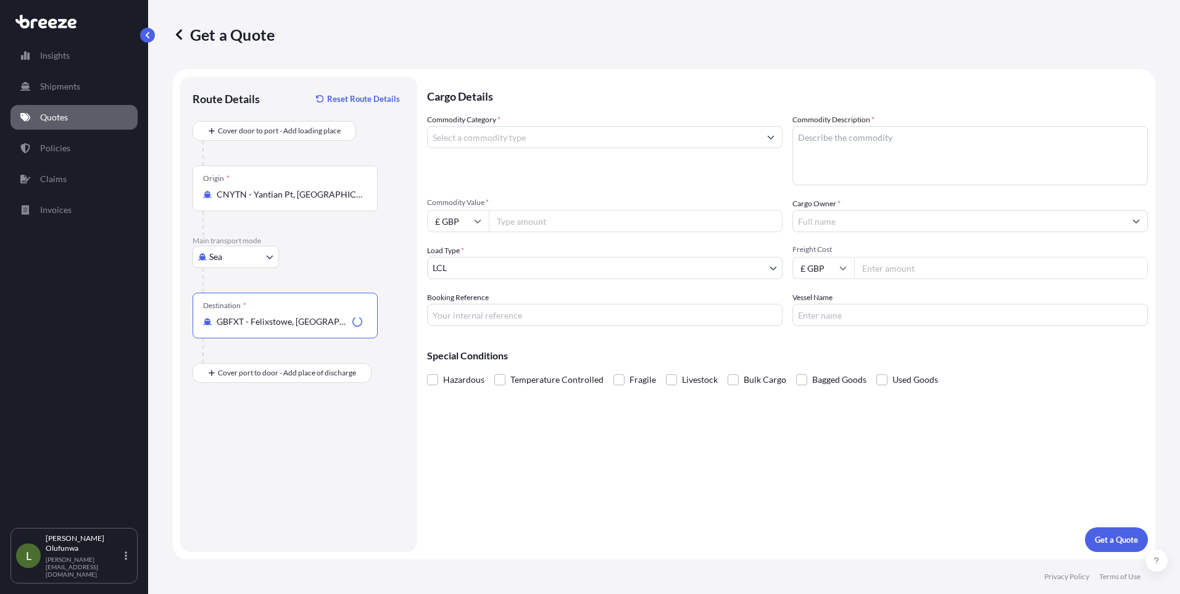
type input "GBFXT - Felixstowe, [GEOGRAPHIC_DATA]"
click at [503, 133] on input "Commodity Category *" at bounding box center [594, 137] width 332 height 22
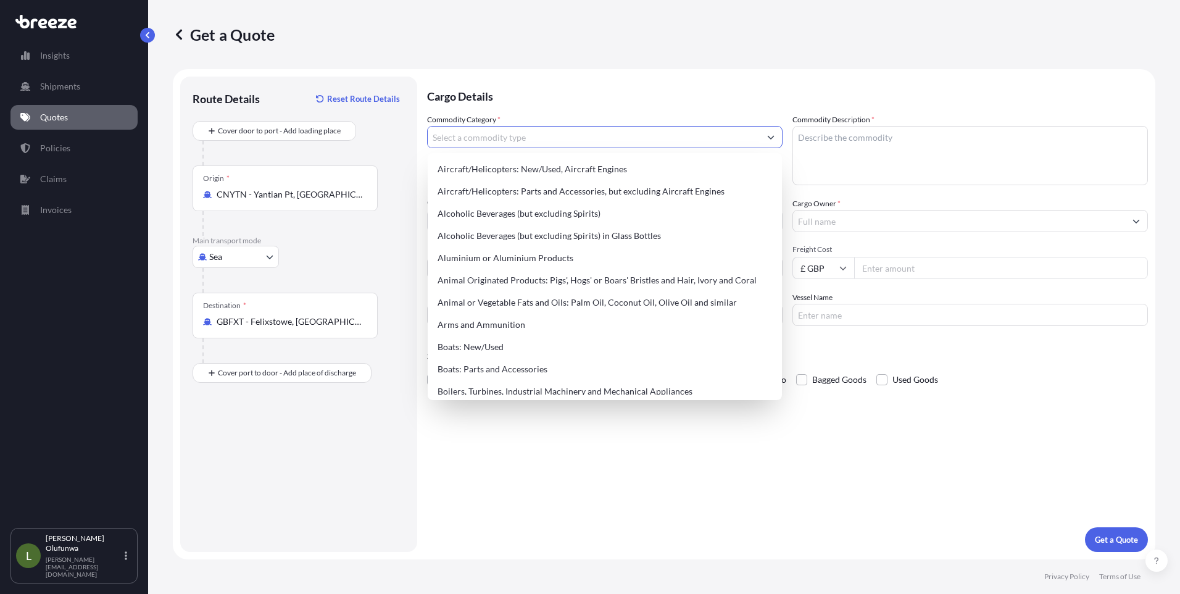
type input "a"
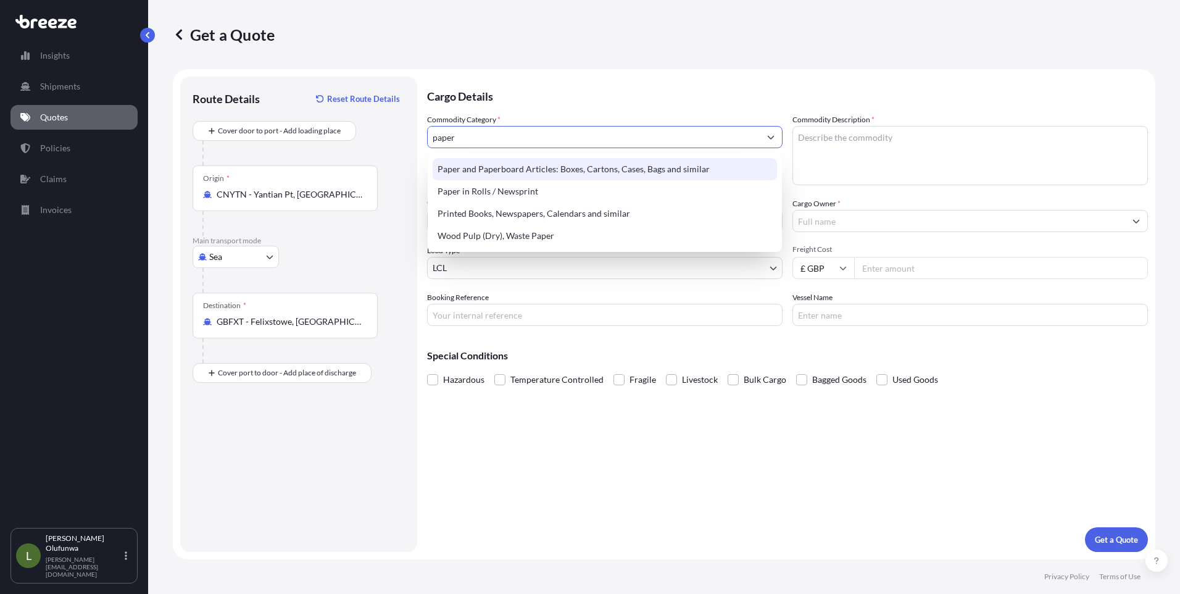
click at [520, 164] on div "Paper and Paperboard Articles: Boxes, Cartons, Cases, Bags and similar" at bounding box center [605, 169] width 344 height 22
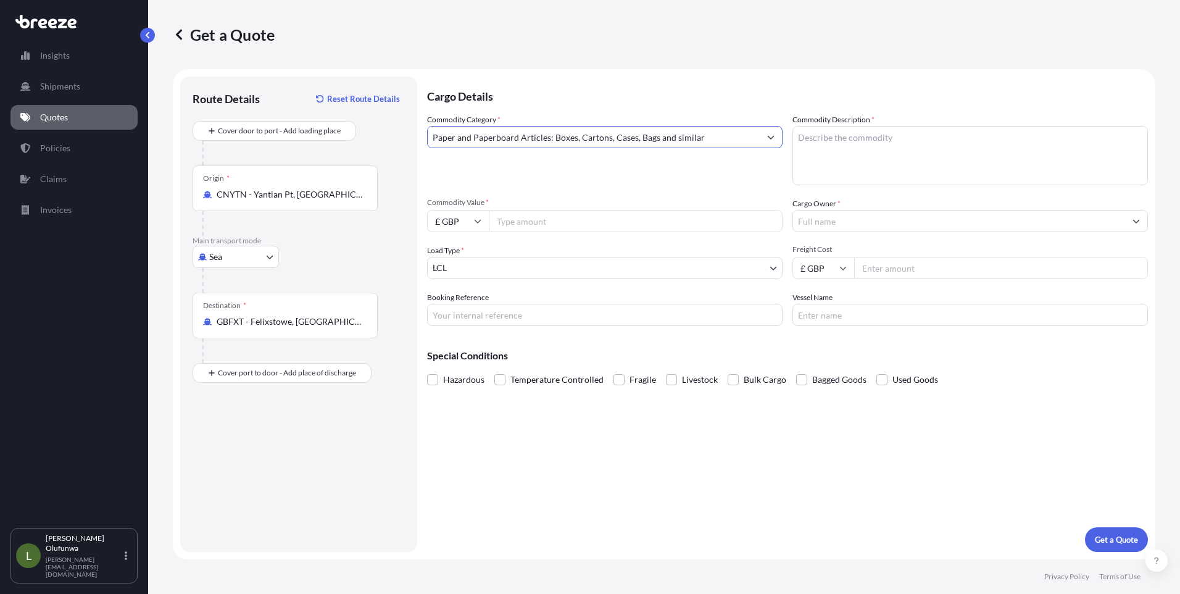
type input "Paper and Paperboard Articles: Boxes, Cartons, Cases, Bags and similar"
click at [906, 142] on textarea "Commodity Description *" at bounding box center [969, 155] width 355 height 59
type textarea "PACKAGING COMPONENTS"
click at [471, 223] on input "£ GBP" at bounding box center [458, 221] width 62 height 22
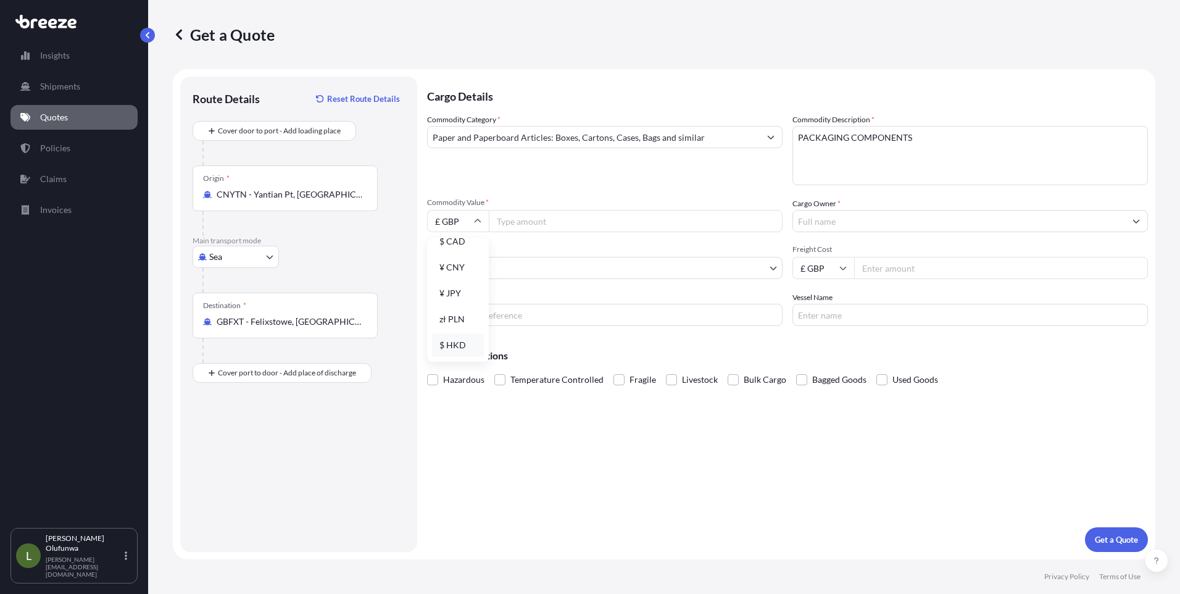
click at [449, 344] on div "$ HKD" at bounding box center [458, 344] width 52 height 23
type input "$ HKD"
click at [832, 267] on input "£ GBP" at bounding box center [823, 268] width 62 height 22
click at [815, 355] on div "$ USD" at bounding box center [823, 353] width 52 height 23
type input "$ USD"
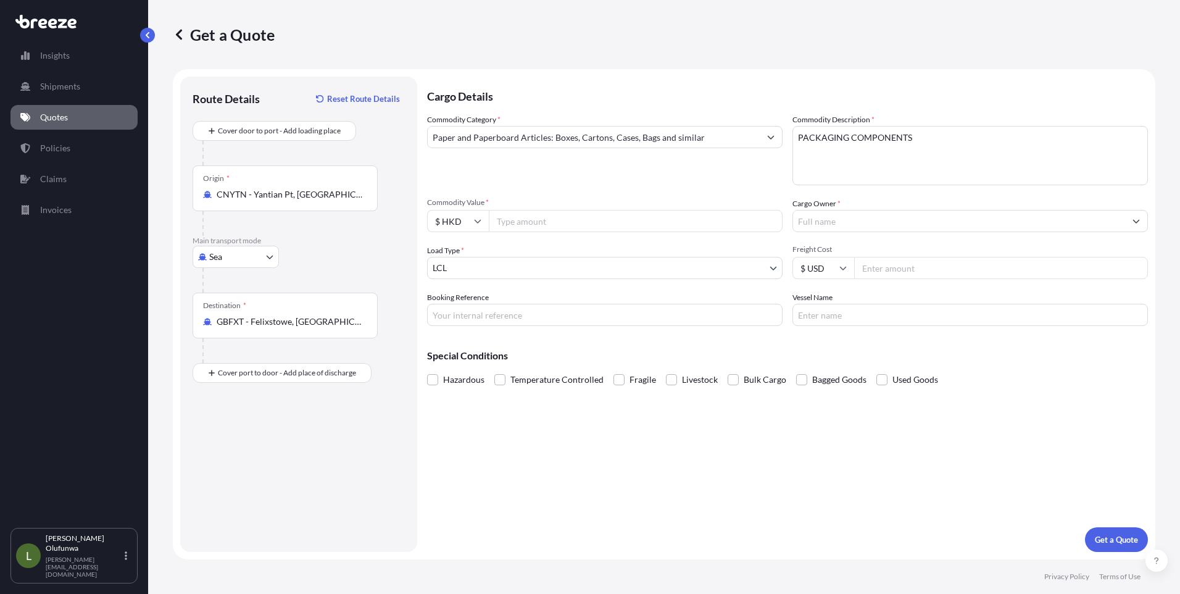
click at [528, 226] on input "Commodity Value *" at bounding box center [636, 221] width 294 height 22
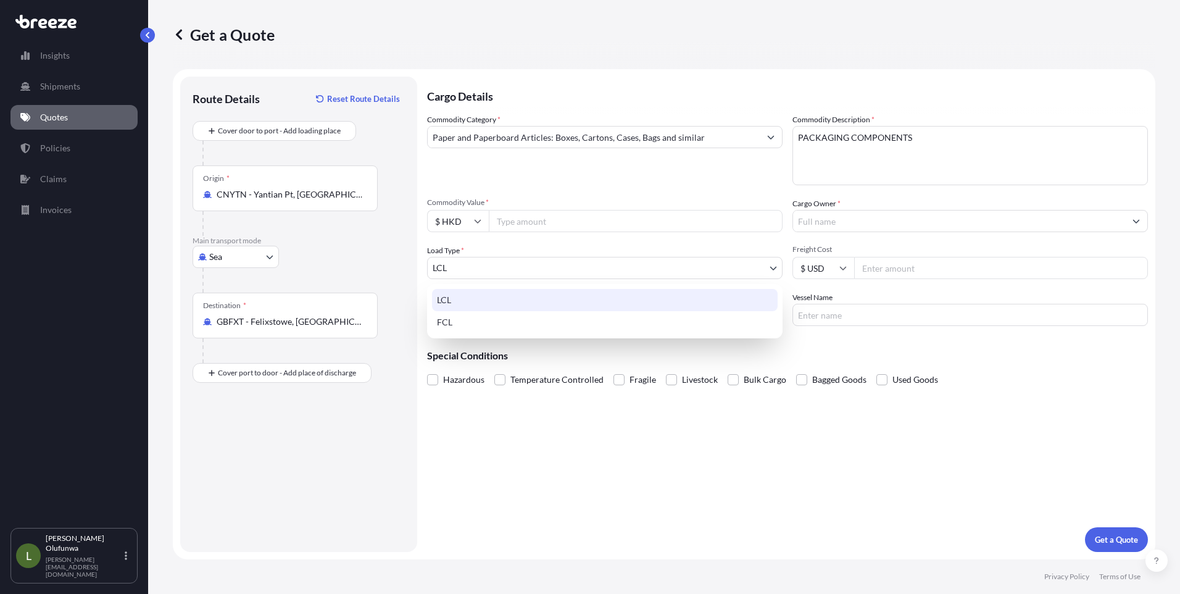
click at [484, 268] on body "Insights Shipments Quotes Policies Claims Invoices L [PERSON_NAME] Olufunwa [PE…" at bounding box center [590, 297] width 1180 height 594
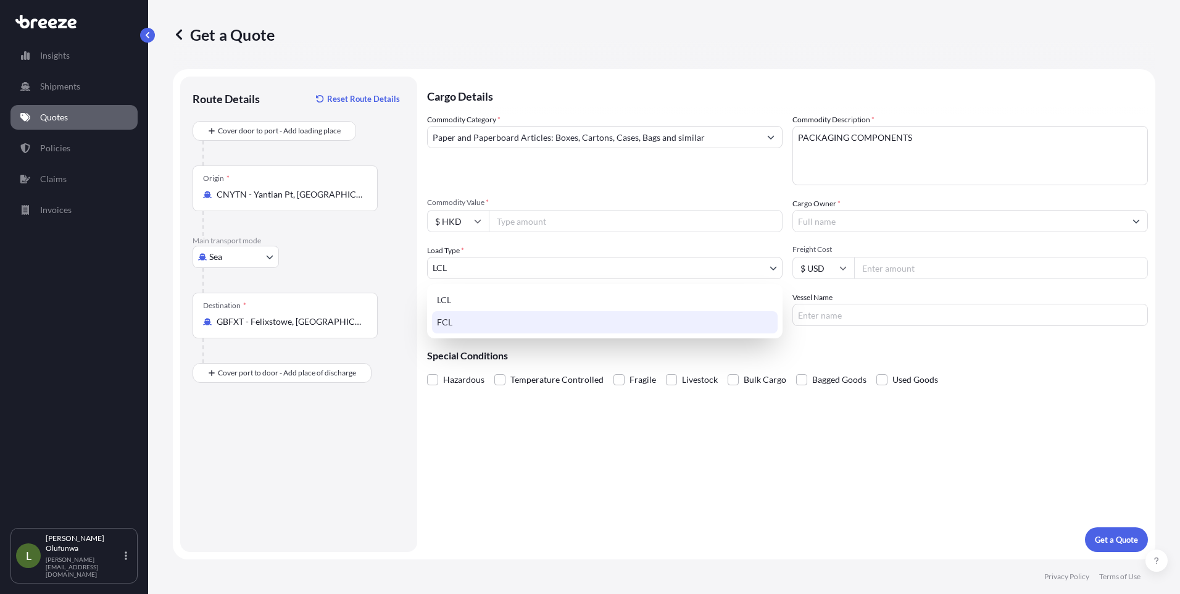
click at [466, 320] on div "FCL" at bounding box center [605, 322] width 346 height 22
select select "2"
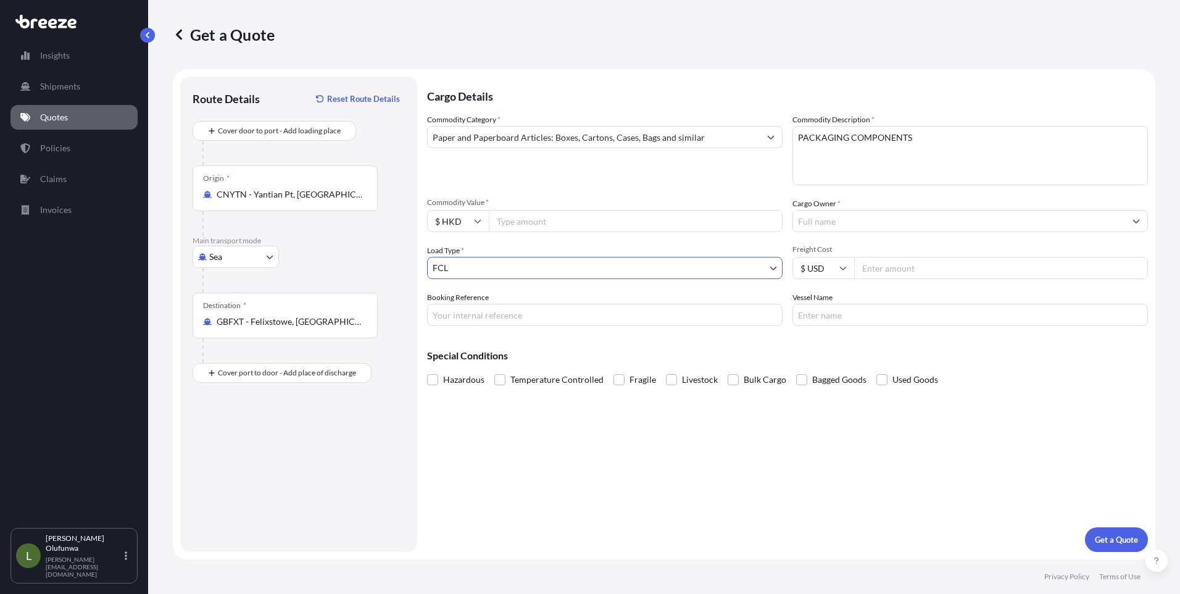
click at [473, 318] on input "Booking Reference" at bounding box center [604, 315] width 355 height 22
type input "AI19706"
click at [531, 222] on input "Commodity Value *" at bounding box center [636, 221] width 294 height 22
type input "906252.00"
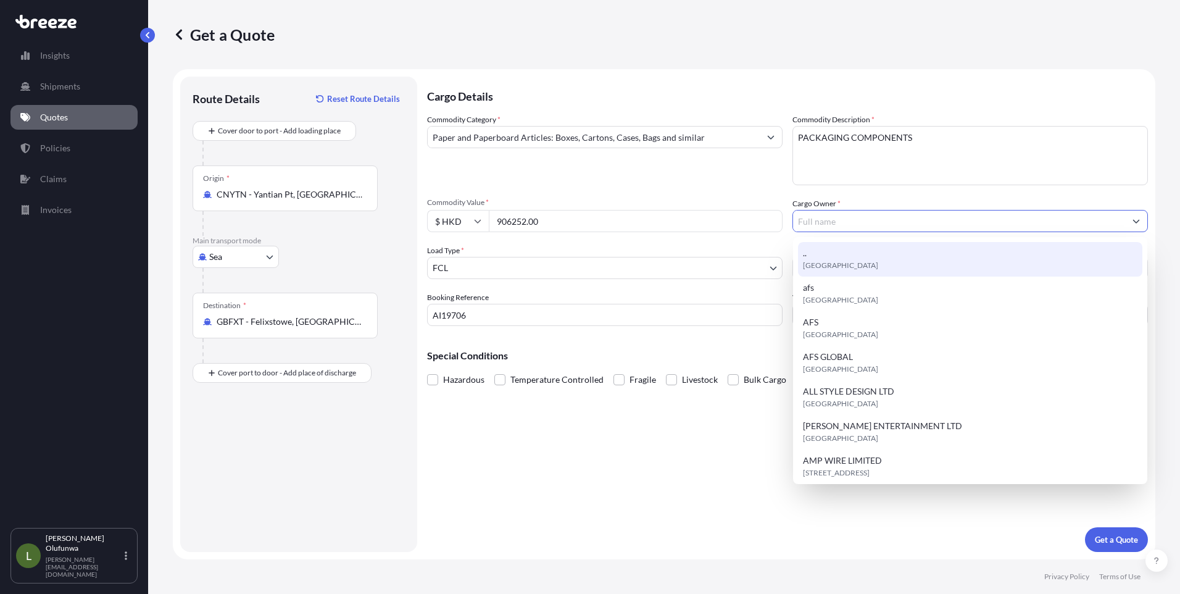
click at [739, 357] on p "Special Conditions" at bounding box center [787, 356] width 721 height 10
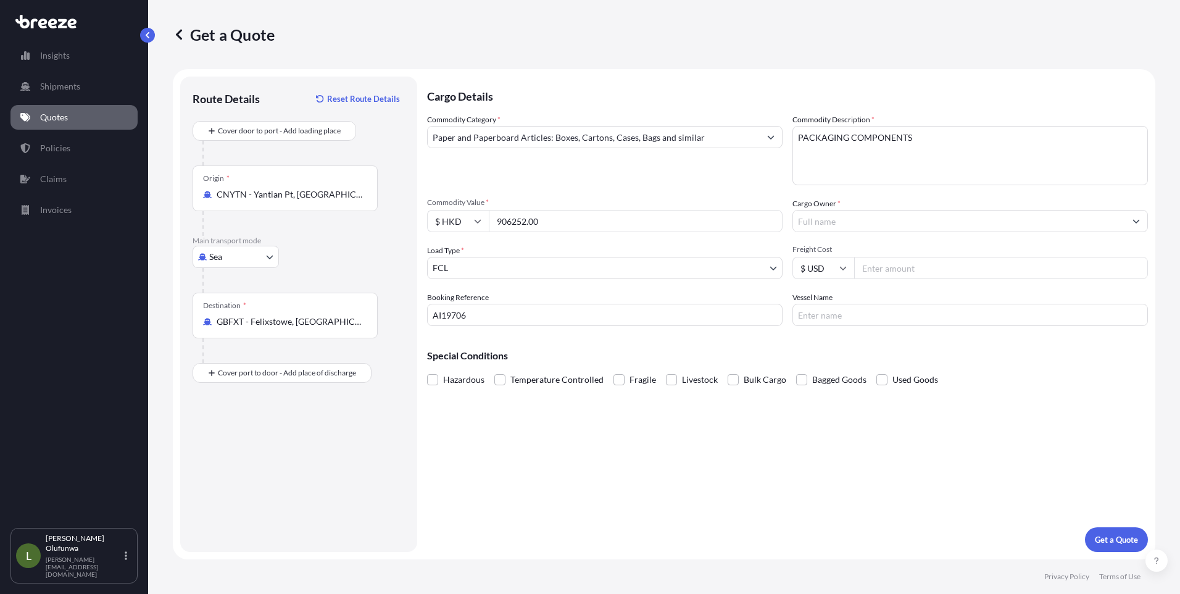
click at [858, 220] on input "Cargo Owner *" at bounding box center [959, 221] width 332 height 22
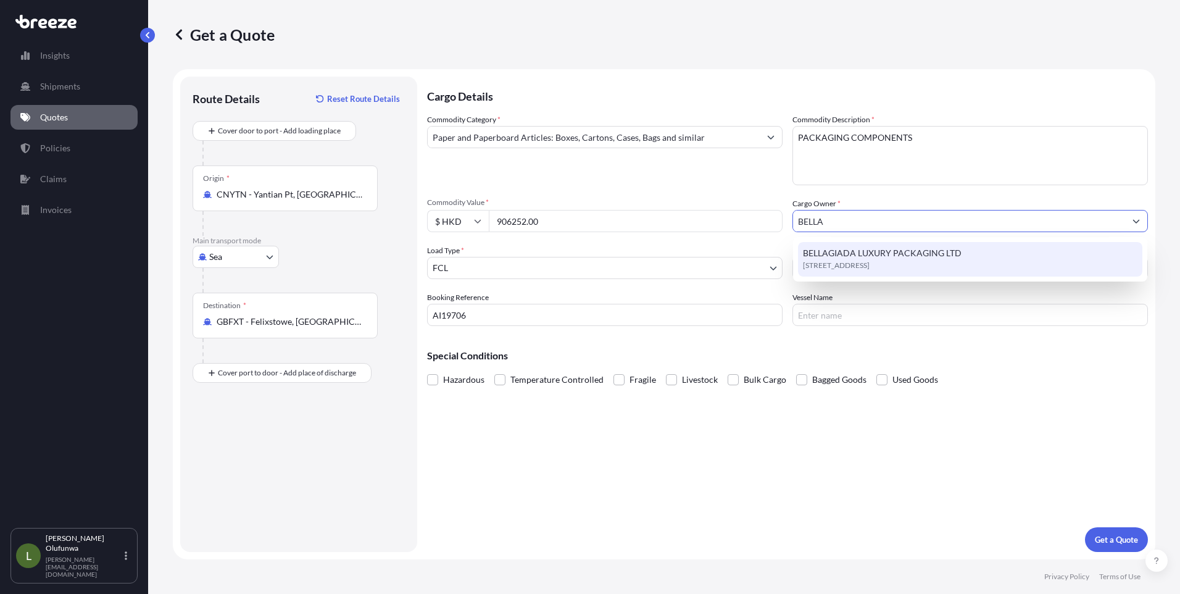
click at [847, 260] on span "[STREET_ADDRESS]" at bounding box center [836, 265] width 67 height 12
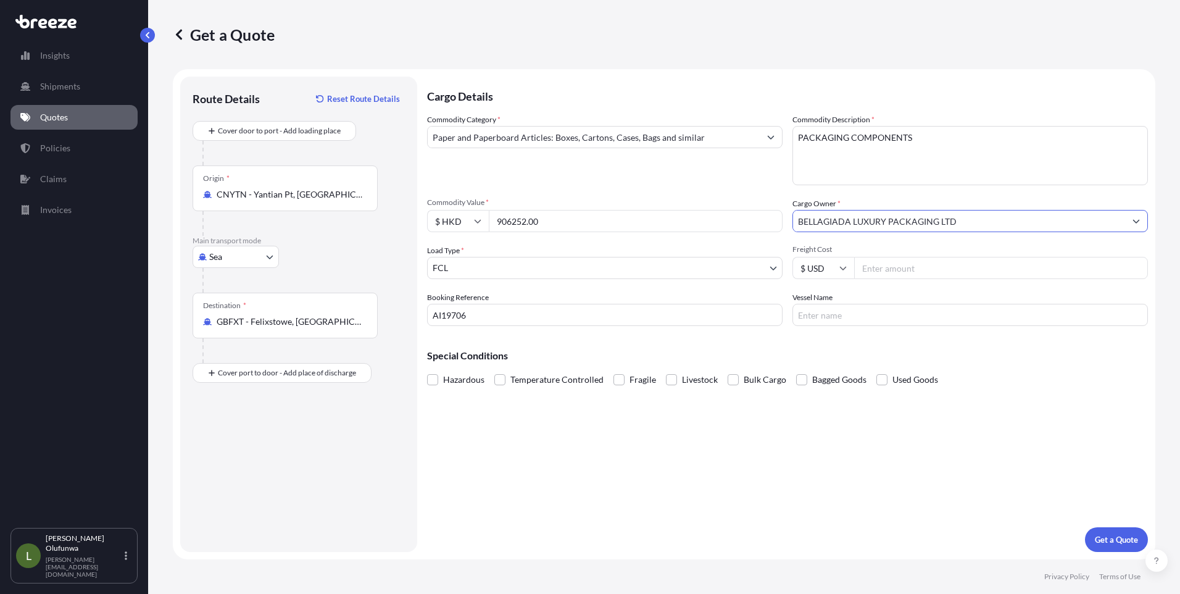
type input "BELLAGIADA LUXURY PACKAGING LTD"
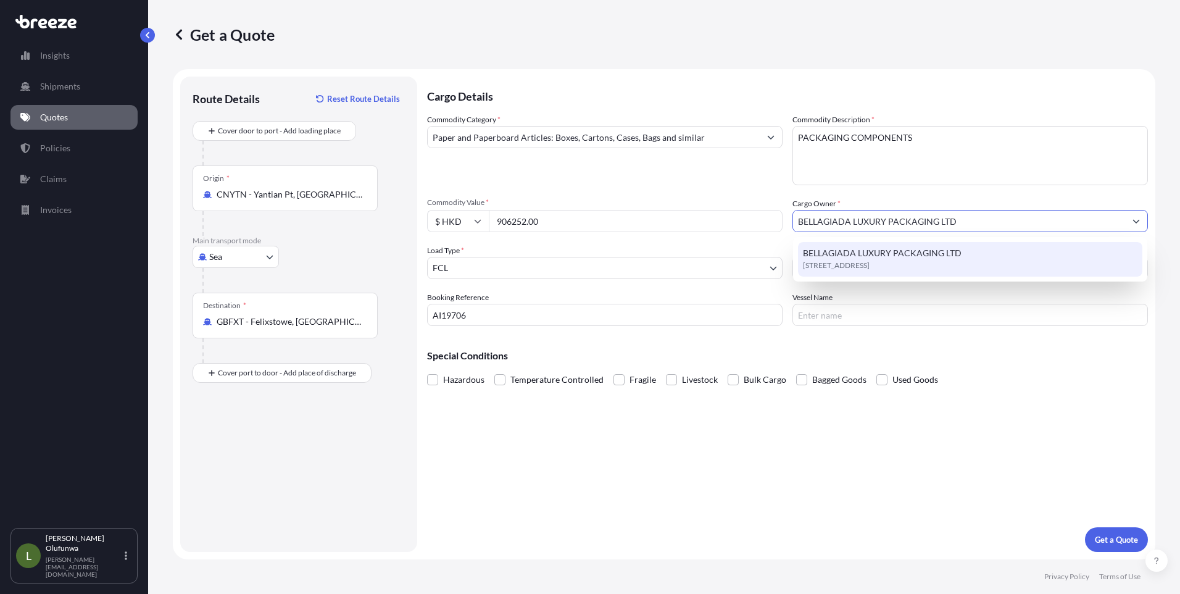
click at [543, 274] on body "1 option available. Insights Shipments Quotes Policies Claims Invoices L [PERSO…" at bounding box center [590, 297] width 1180 height 594
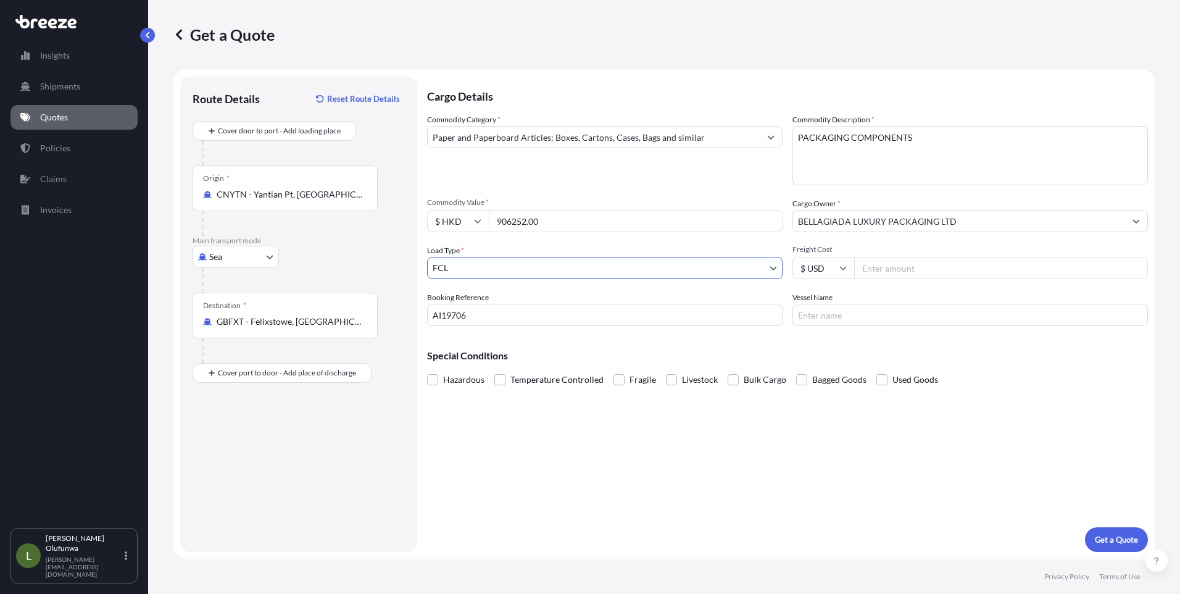
click at [899, 270] on input "Freight Cost" at bounding box center [1001, 268] width 294 height 22
drag, startPoint x: 920, startPoint y: 270, endPoint x: 817, endPoint y: 270, distance: 103.7
click at [817, 270] on div "$ USD 14400.00" at bounding box center [969, 268] width 355 height 22
type input "14400.00"
click at [849, 311] on input "Vessel Name" at bounding box center [969, 315] width 355 height 22
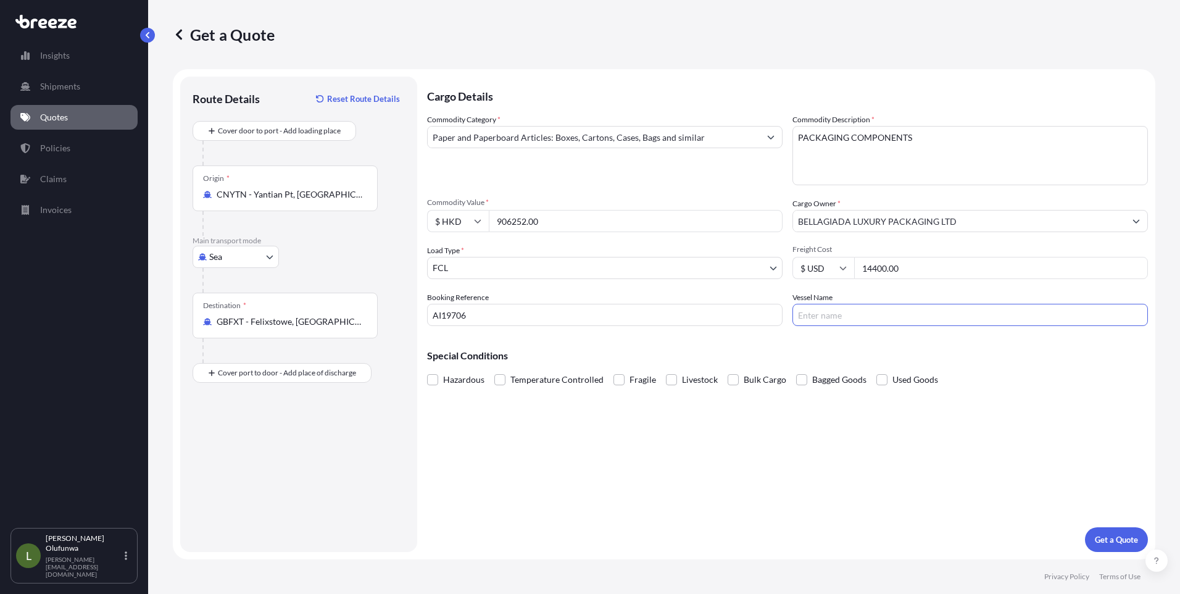
click at [857, 318] on input "Vessel Name" at bounding box center [969, 315] width 355 height 22
paste input "OOCL [GEOGRAPHIC_DATA]"
type input "OOCL [GEOGRAPHIC_DATA]"
click at [1121, 539] on p "Get a Quote" at bounding box center [1116, 539] width 43 height 12
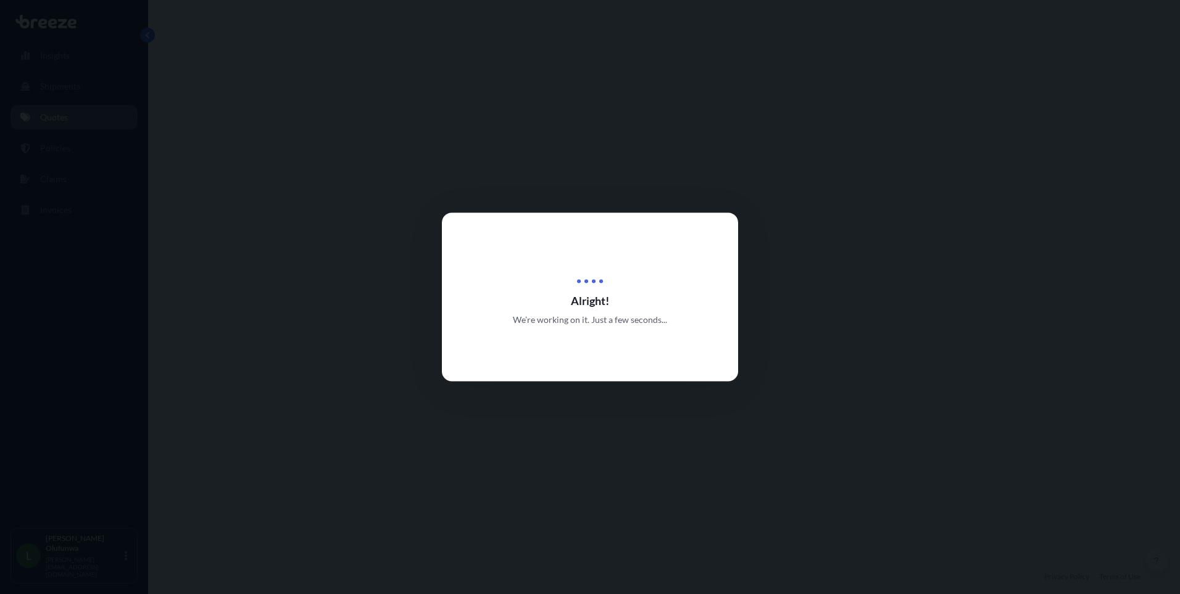
scroll to position [372, 0]
select select "Sea"
select select "2"
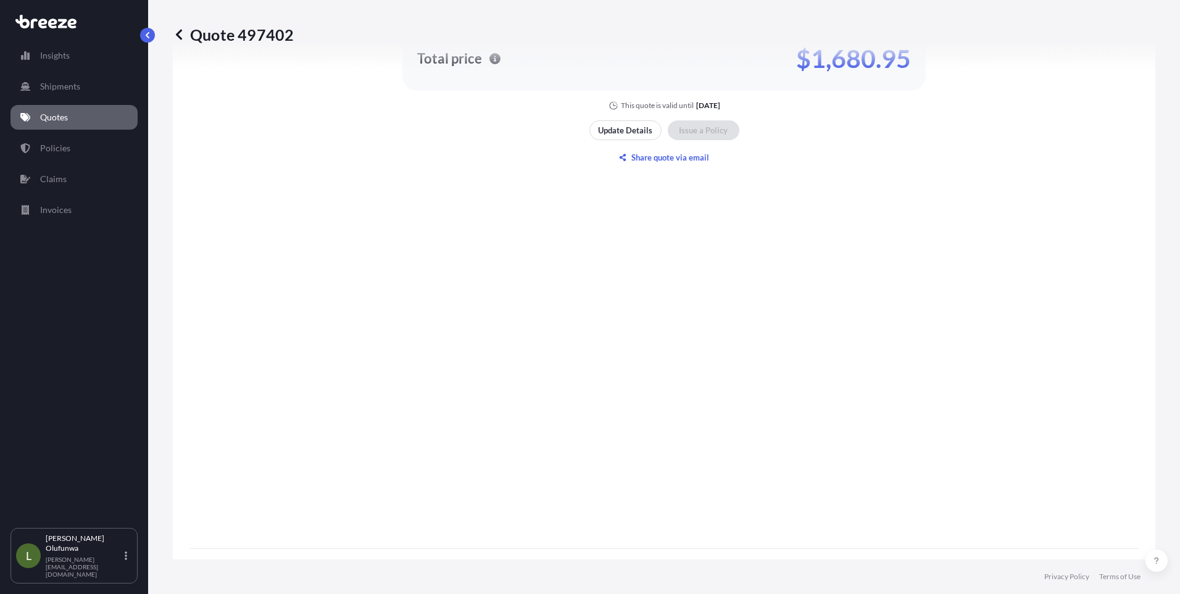
scroll to position [1303, 0]
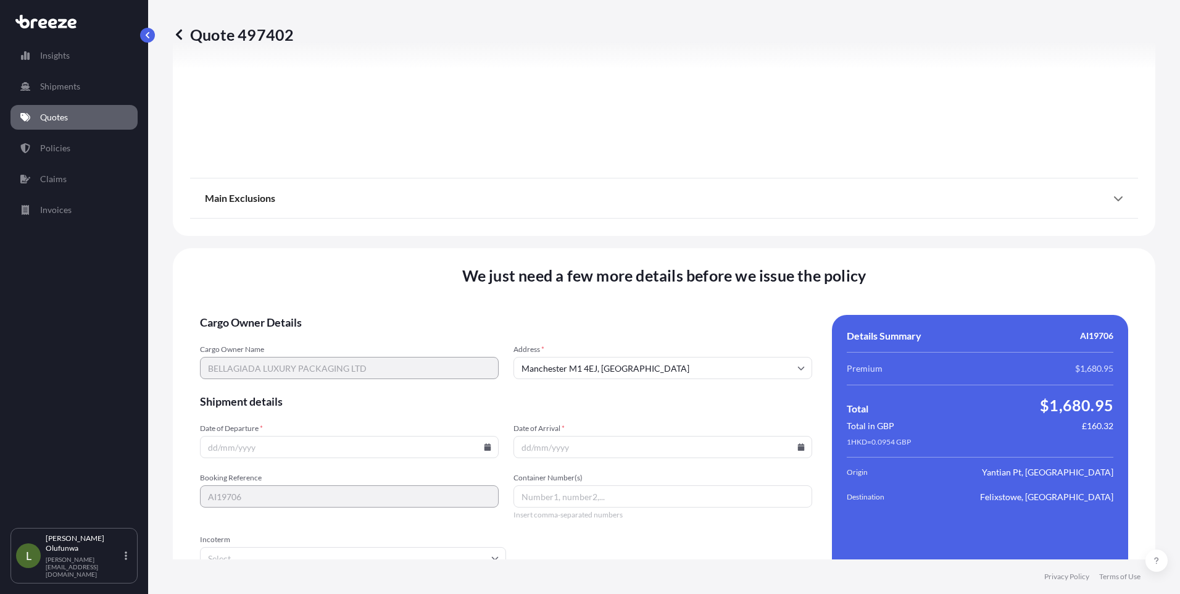
click at [484, 446] on icon at bounding box center [487, 446] width 7 height 7
click at [292, 333] on button "12" at bounding box center [291, 337] width 20 height 20
type input "[DATE]"
click at [797, 443] on input "Date of Arrival *" at bounding box center [662, 447] width 299 height 22
click at [798, 449] on icon at bounding box center [801, 446] width 7 height 7
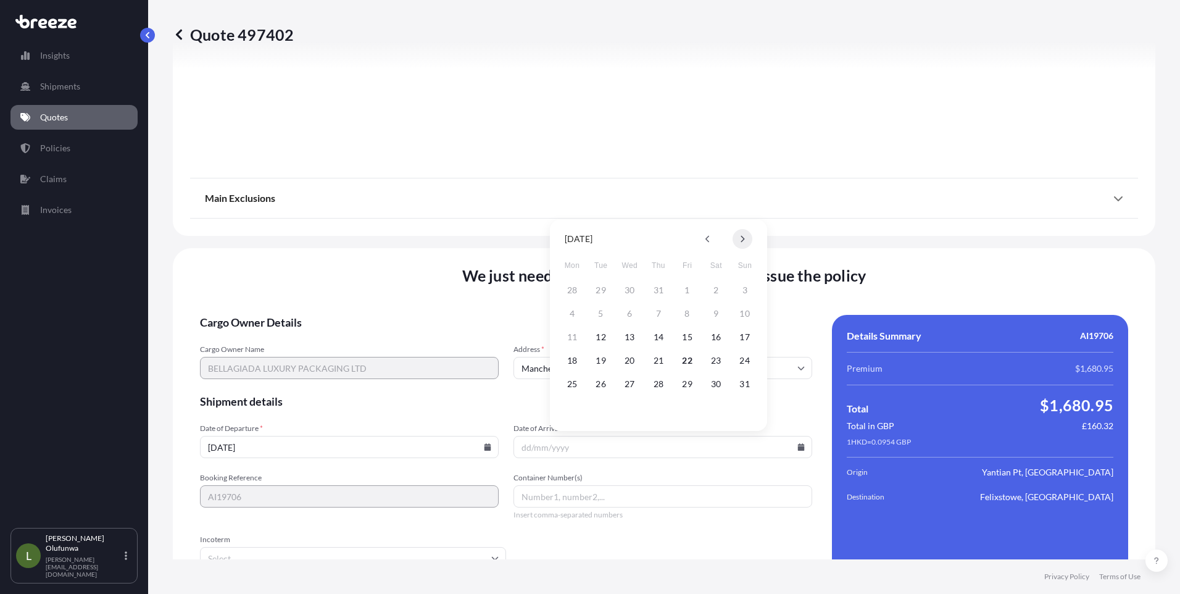
click at [744, 240] on icon at bounding box center [742, 238] width 5 height 7
click at [745, 336] on button "21" at bounding box center [745, 337] width 20 height 20
type input "[DATE]"
click at [580, 493] on input "Container Number(s)" at bounding box center [662, 496] width 299 height 22
click at [620, 501] on input "Container Number(s)" at bounding box center [662, 496] width 299 height 22
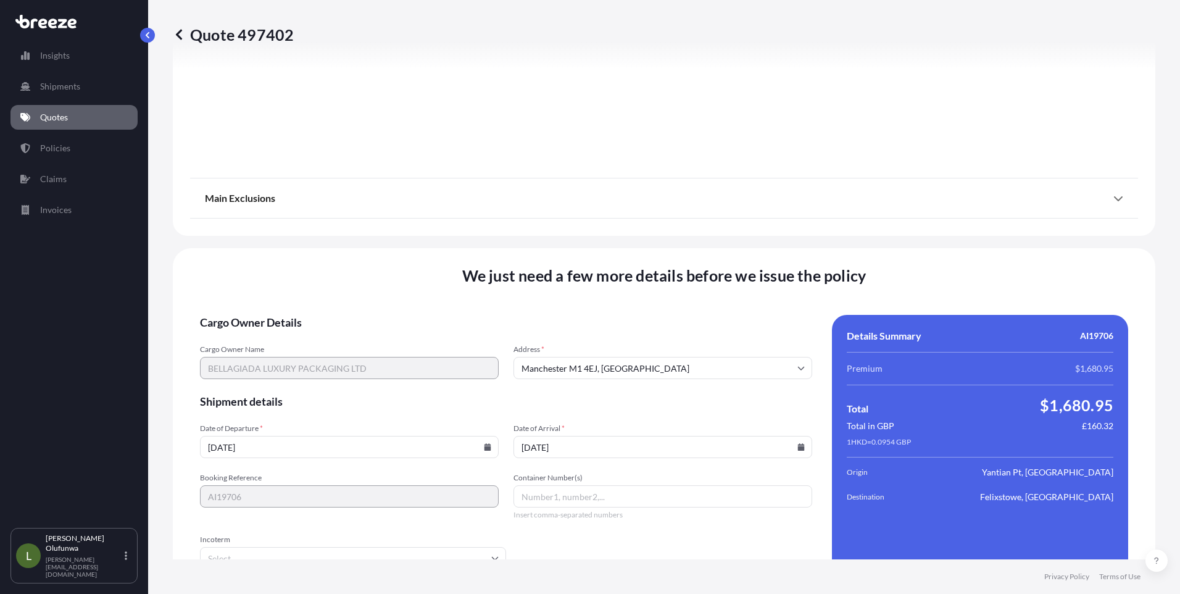
paste input "TGBU8760807"
click at [607, 499] on input "TGBU8760807," at bounding box center [662, 496] width 299 height 22
paste input "TRHU6051703"
click at [688, 499] on input "TGBU8760807,TRHU6051703," at bounding box center [662, 496] width 299 height 22
paste input "FFAU6112084"
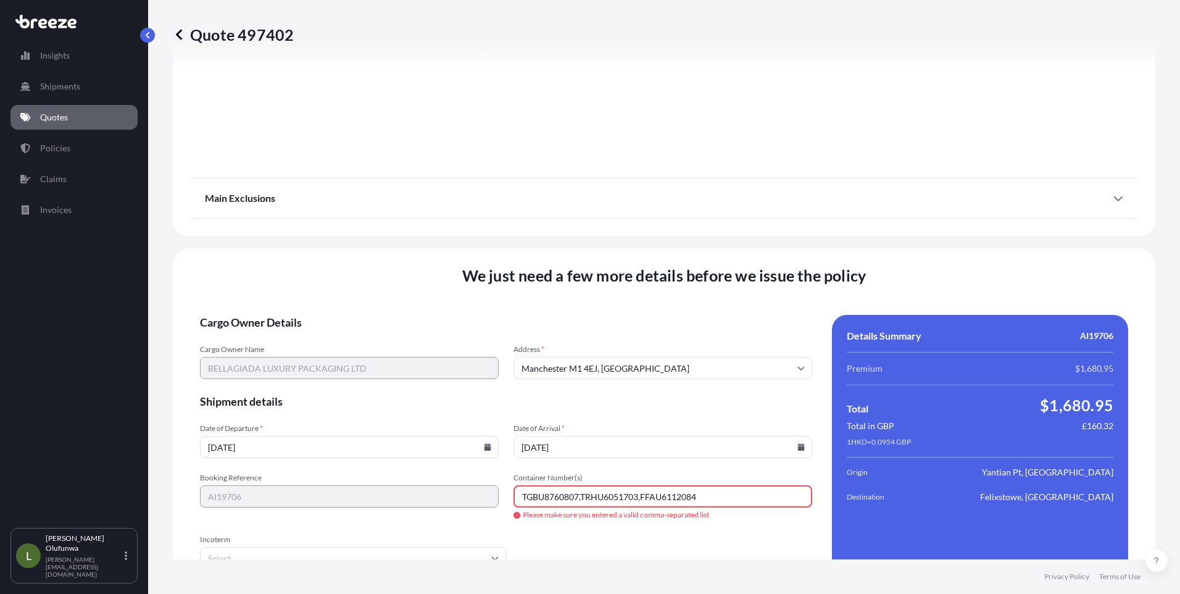
scroll to position [1365, 0]
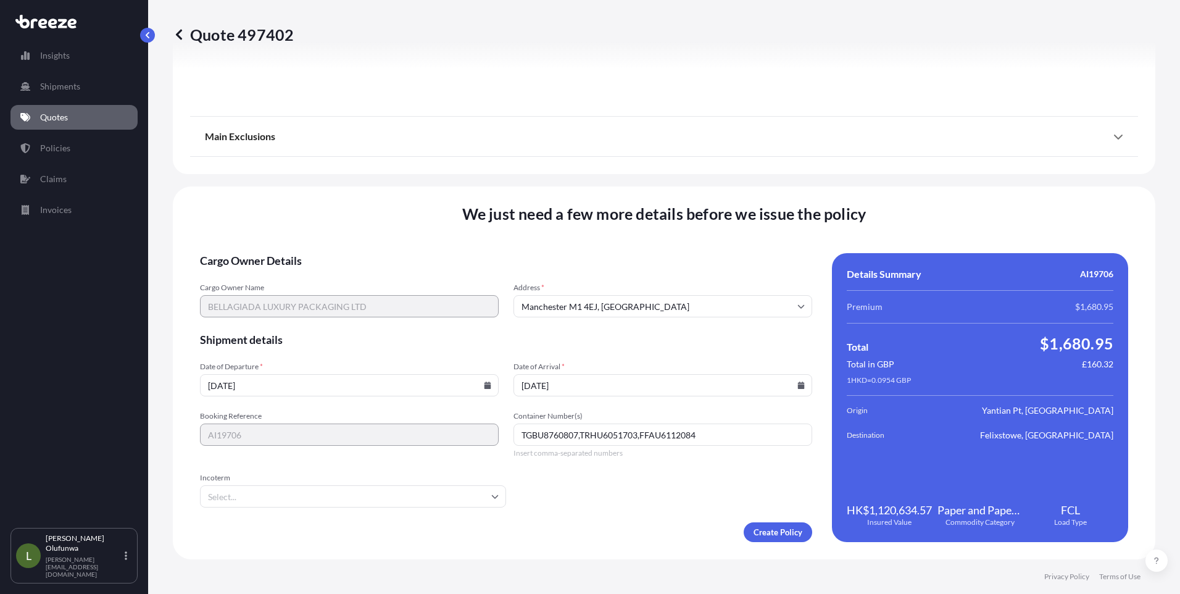
type input "TGBU8760807,TRHU6051703,FFAU6112084"
click at [335, 507] on form "Cargo Owner Details Cargo Owner Name BELLAGIADA LUXURY PACKAGING LTD Address * …" at bounding box center [506, 397] width 612 height 289
click at [326, 500] on input "Incoterm" at bounding box center [353, 496] width 306 height 22
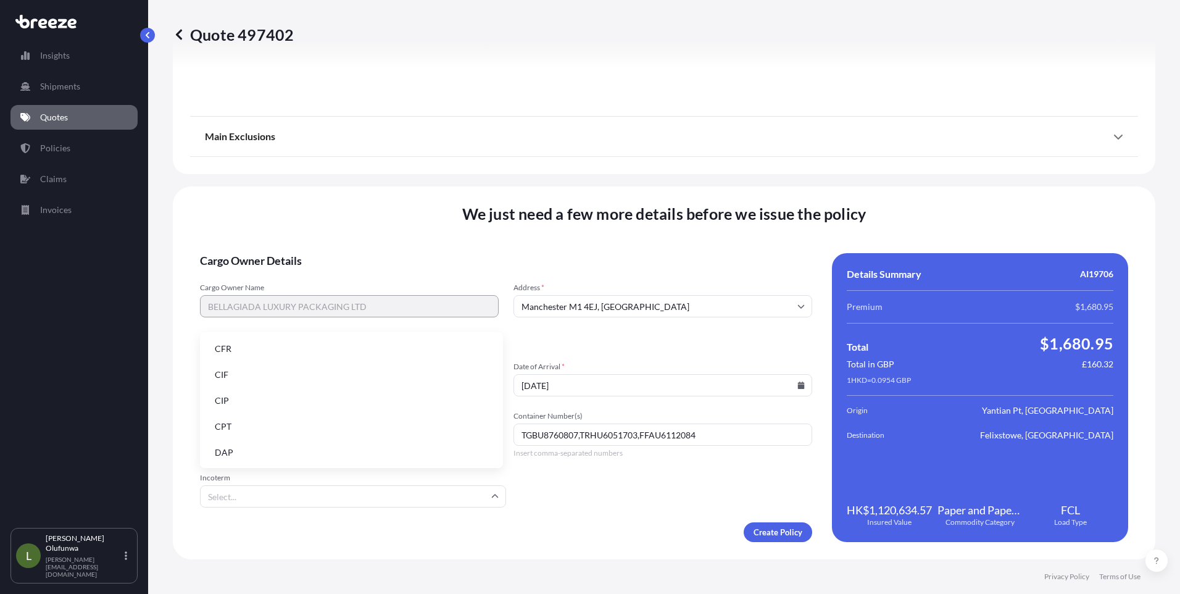
click at [220, 453] on li "DAP" at bounding box center [351, 452] width 293 height 23
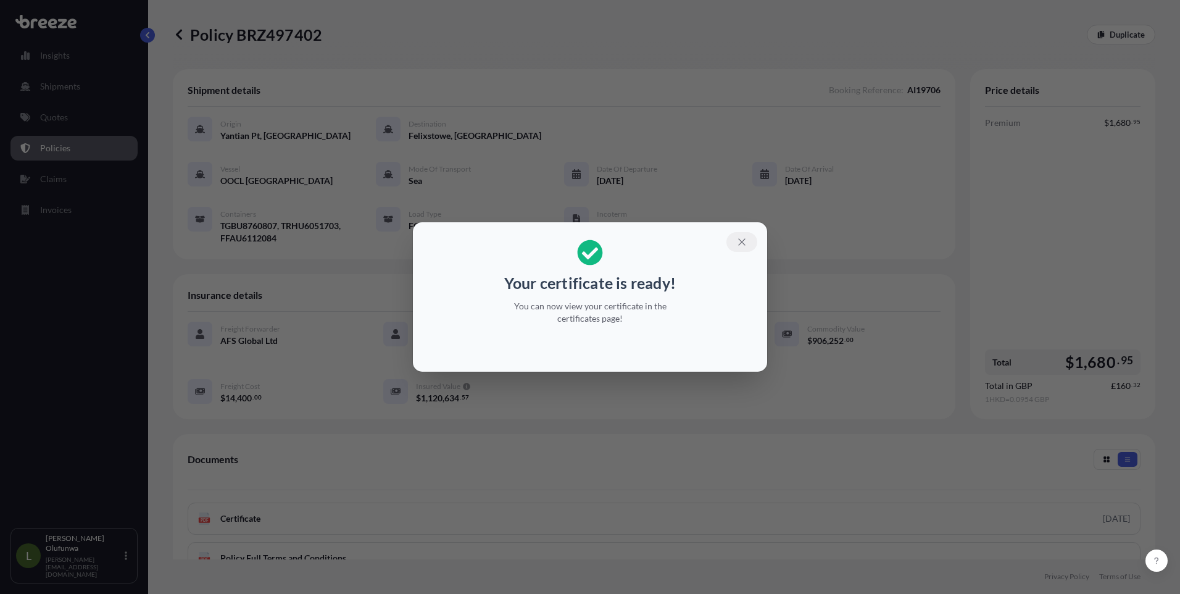
click at [742, 244] on icon "button" at bounding box center [741, 241] width 11 height 11
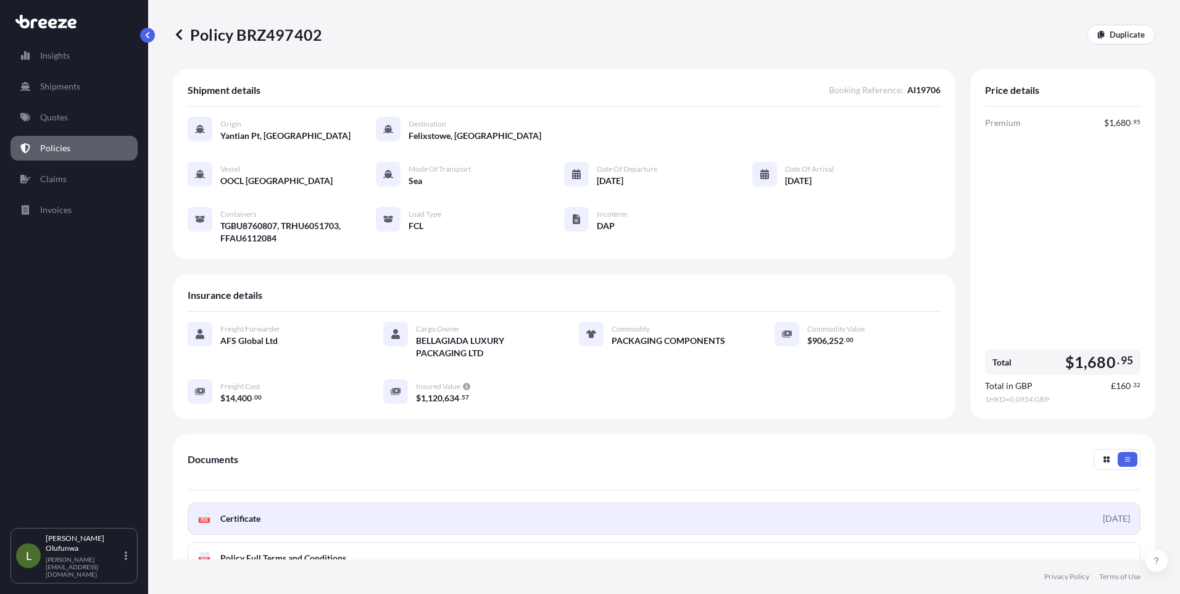
click at [365, 512] on link "PDF Certificate [DATE]" at bounding box center [664, 518] width 953 height 32
